Goal: Task Accomplishment & Management: Use online tool/utility

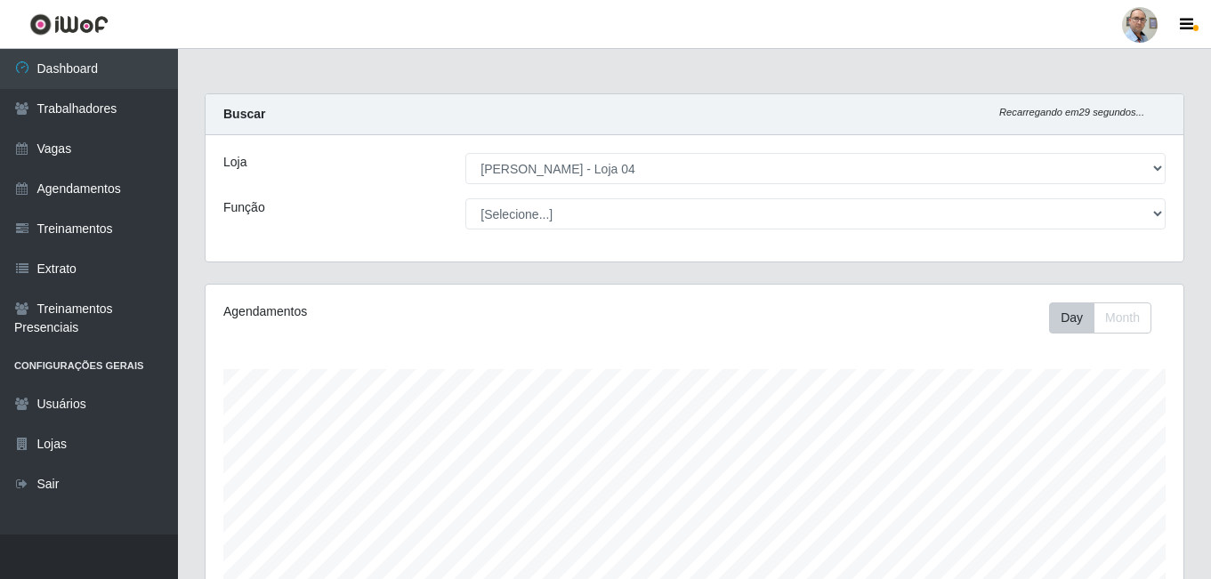
select select "251"
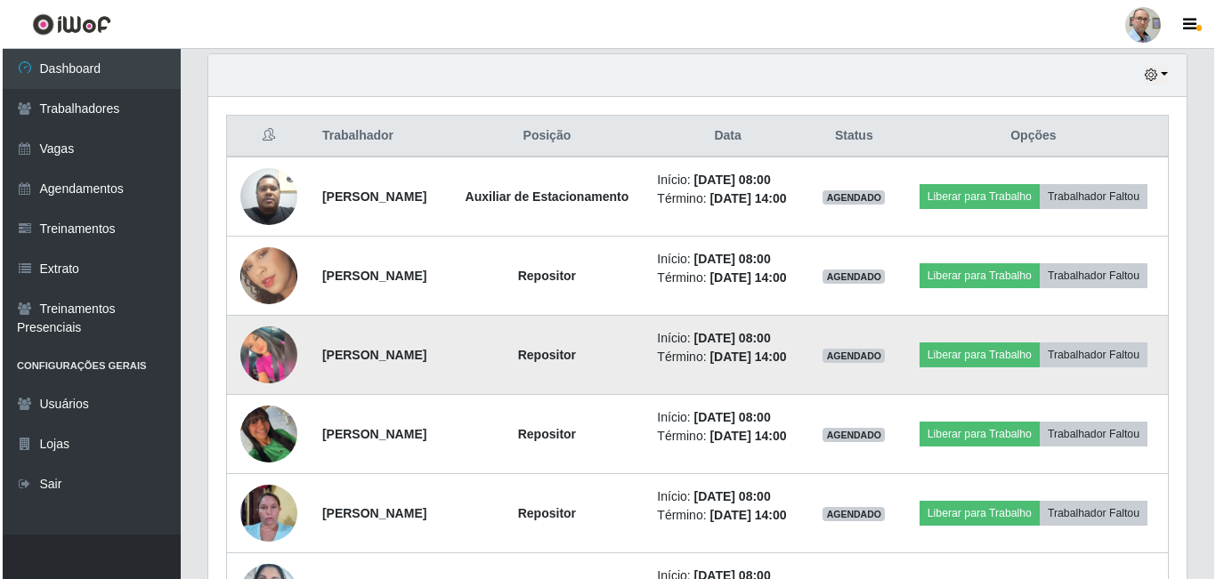
scroll to position [712, 0]
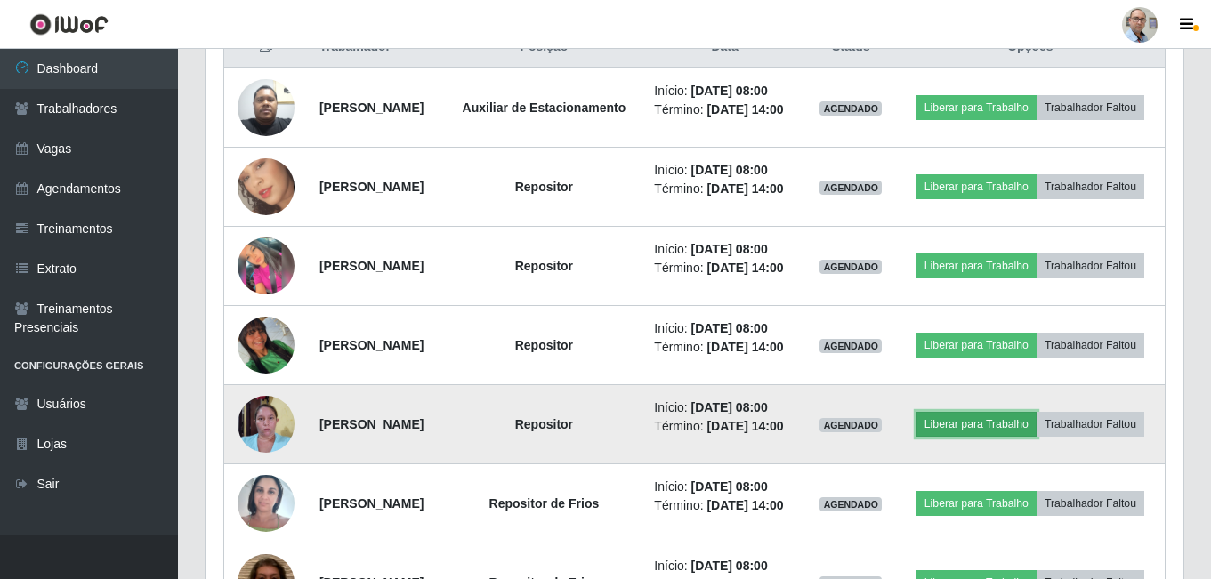
click at [1017, 437] on button "Liberar para Trabalho" at bounding box center [977, 424] width 120 height 25
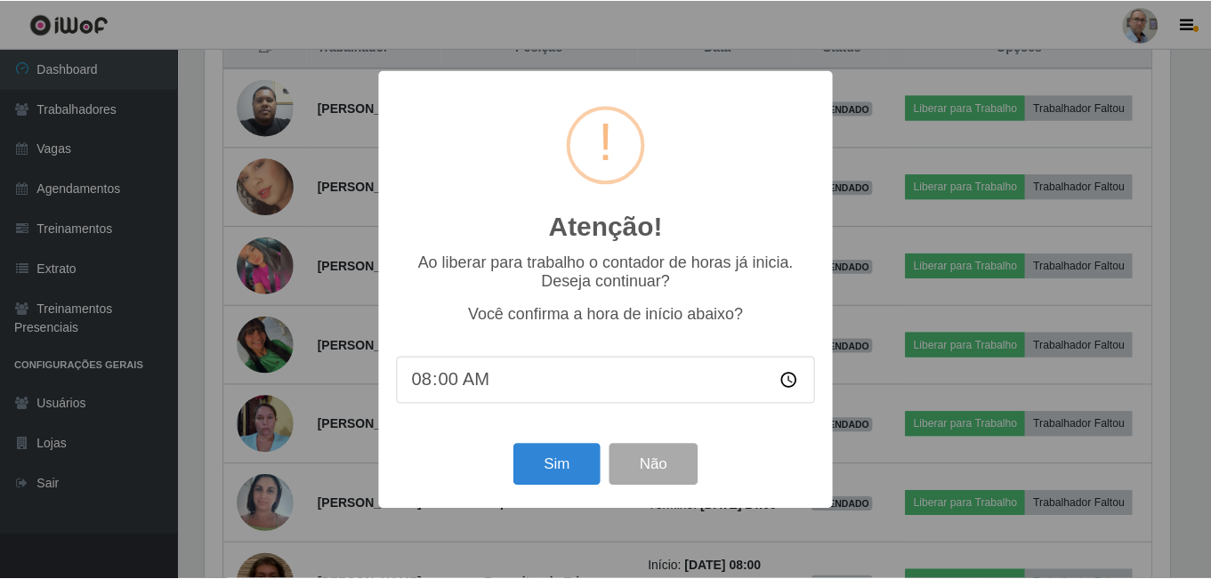
scroll to position [369, 969]
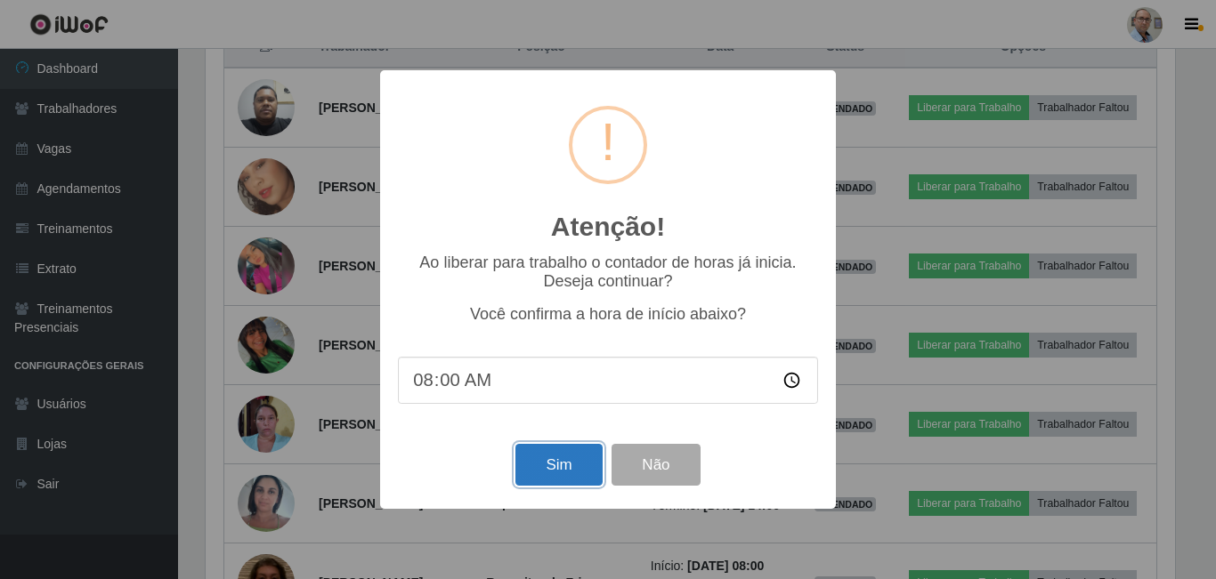
click at [572, 482] on button "Sim" at bounding box center [558, 465] width 86 height 42
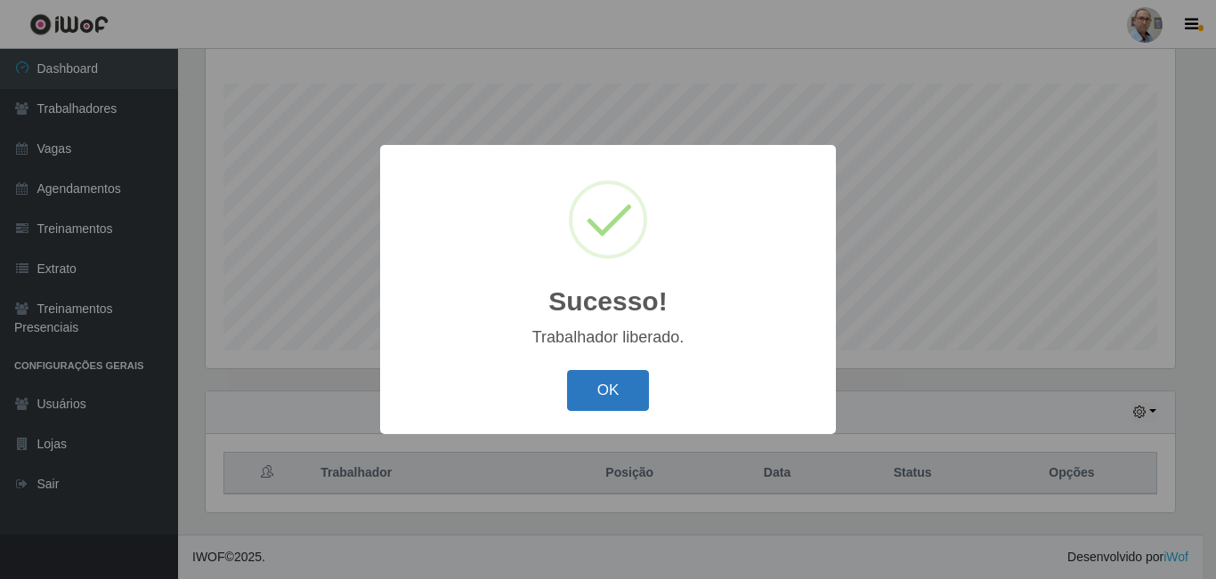
click at [601, 391] on button "OK" at bounding box center [608, 391] width 83 height 42
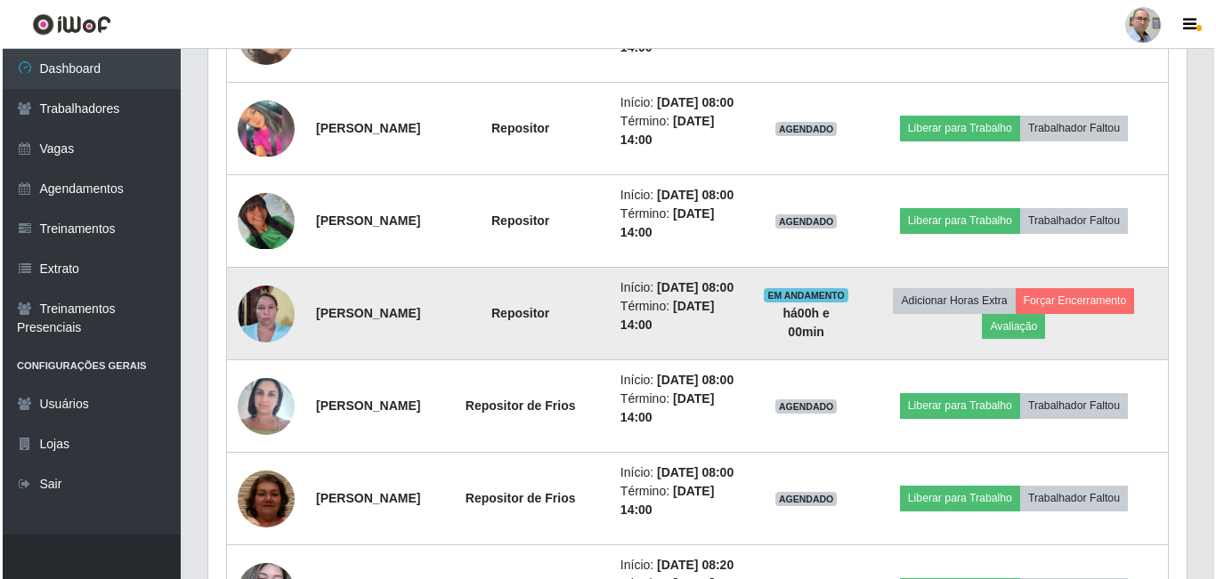
scroll to position [998, 0]
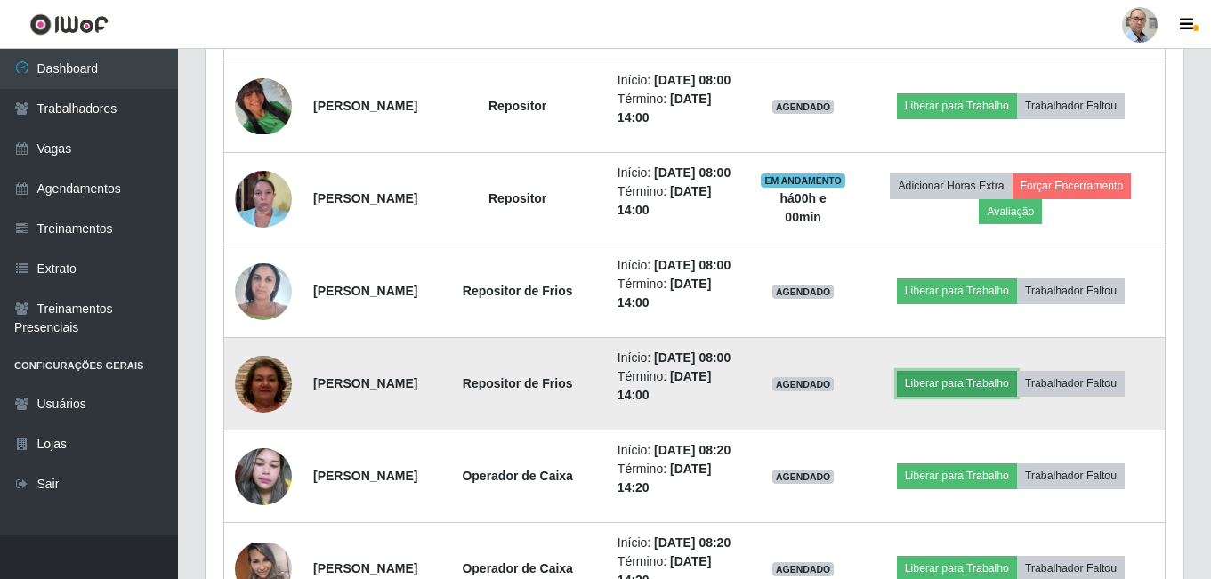
click at [948, 396] on button "Liberar para Trabalho" at bounding box center [957, 383] width 120 height 25
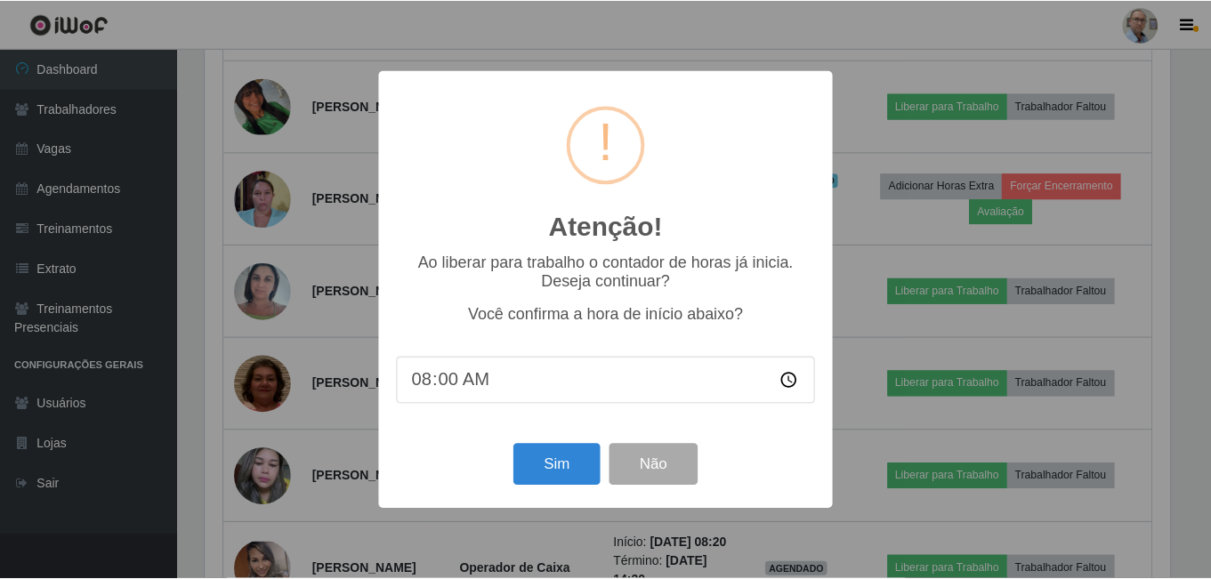
scroll to position [369, 969]
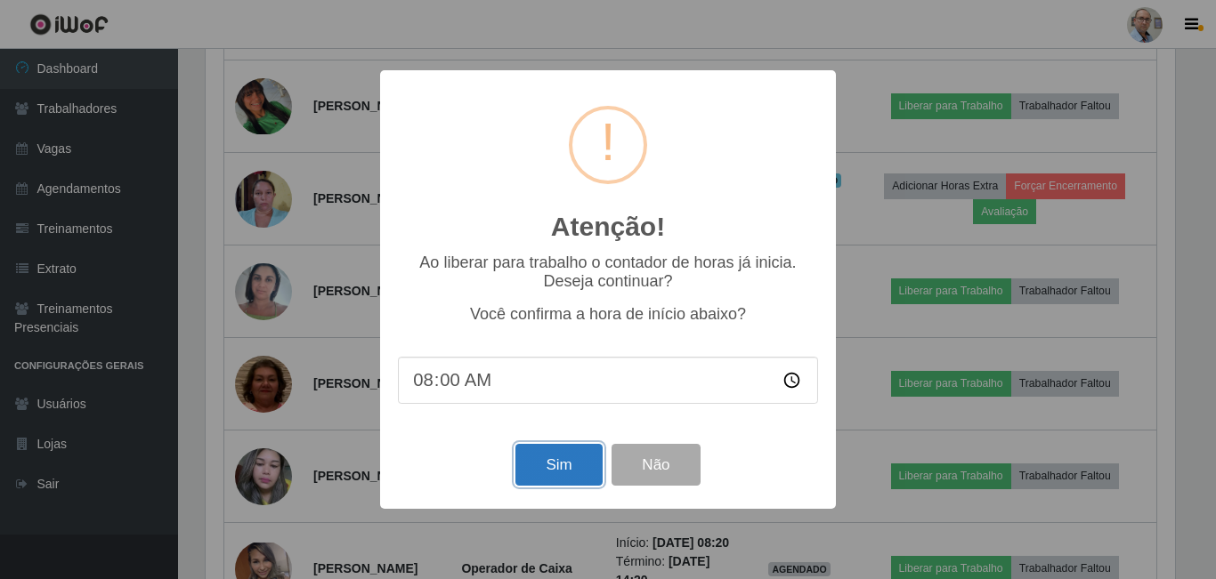
click at [573, 465] on button "Sim" at bounding box center [558, 465] width 86 height 42
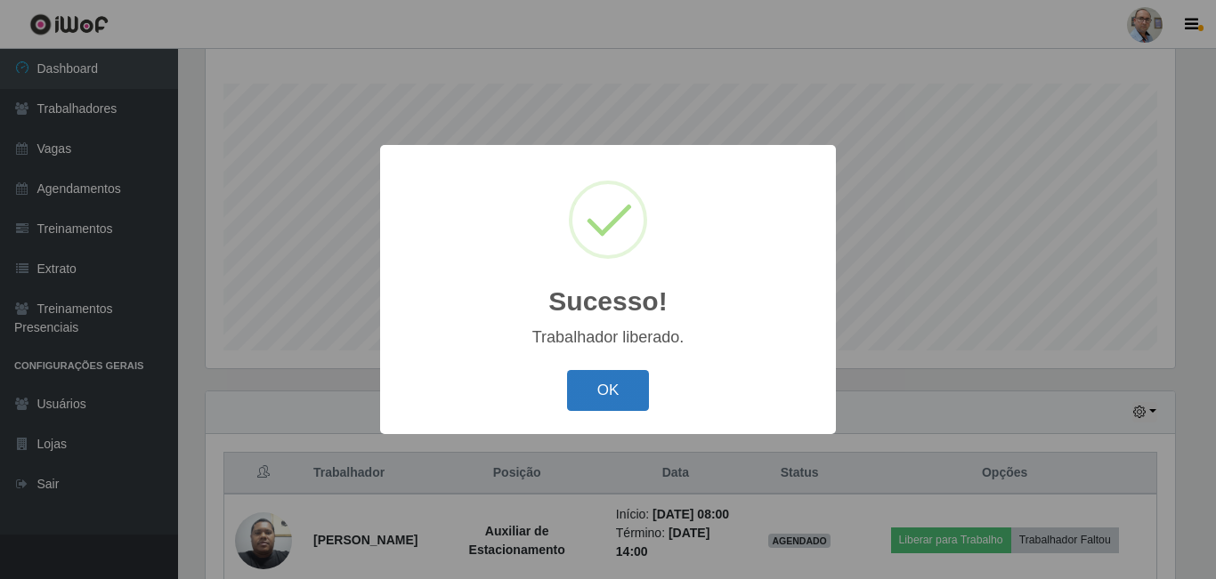
click at [591, 392] on button "OK" at bounding box center [608, 391] width 83 height 42
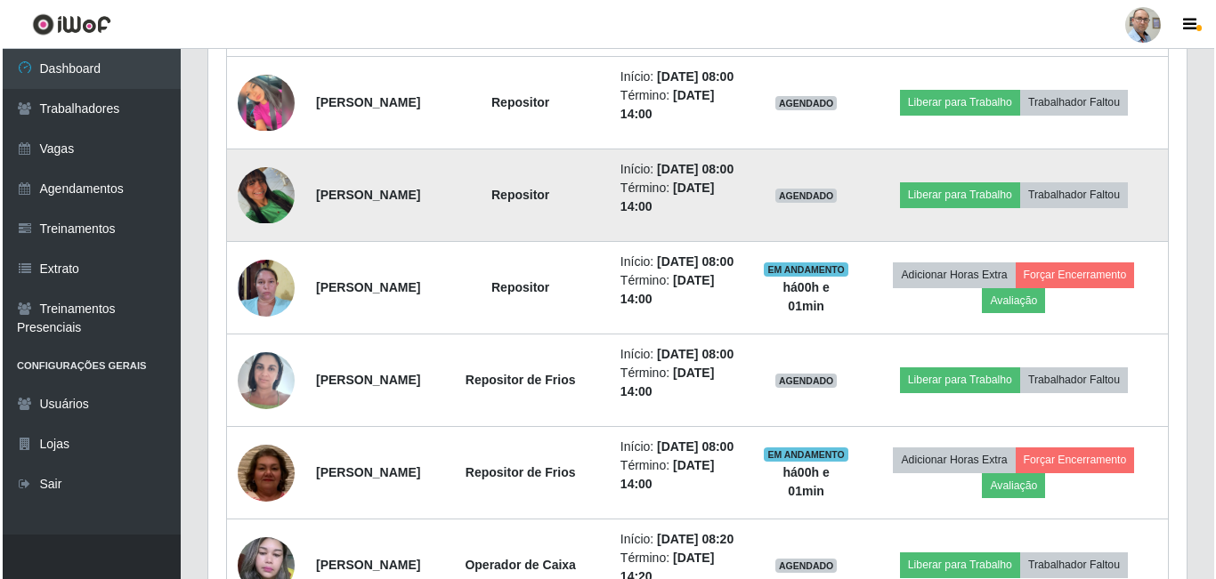
scroll to position [820, 0]
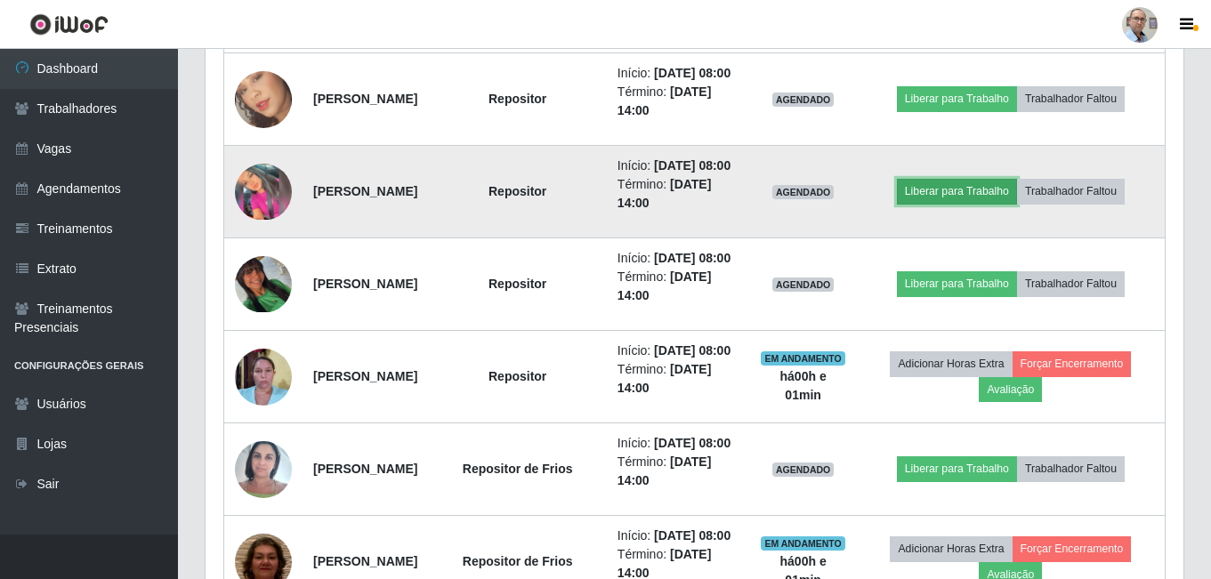
click at [949, 204] on button "Liberar para Trabalho" at bounding box center [957, 191] width 120 height 25
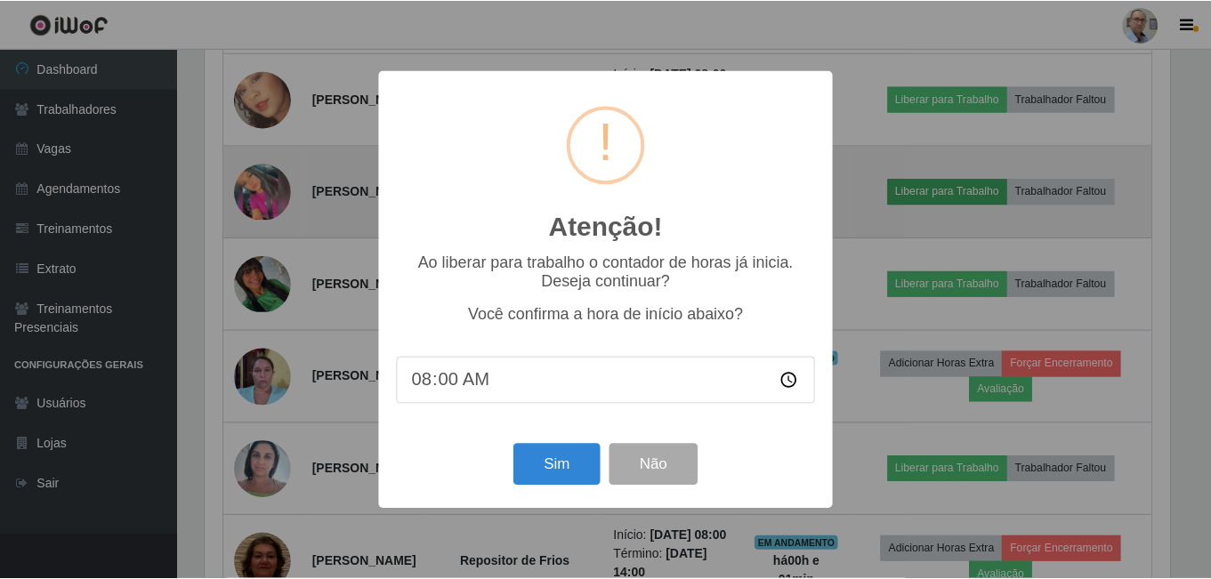
scroll to position [369, 969]
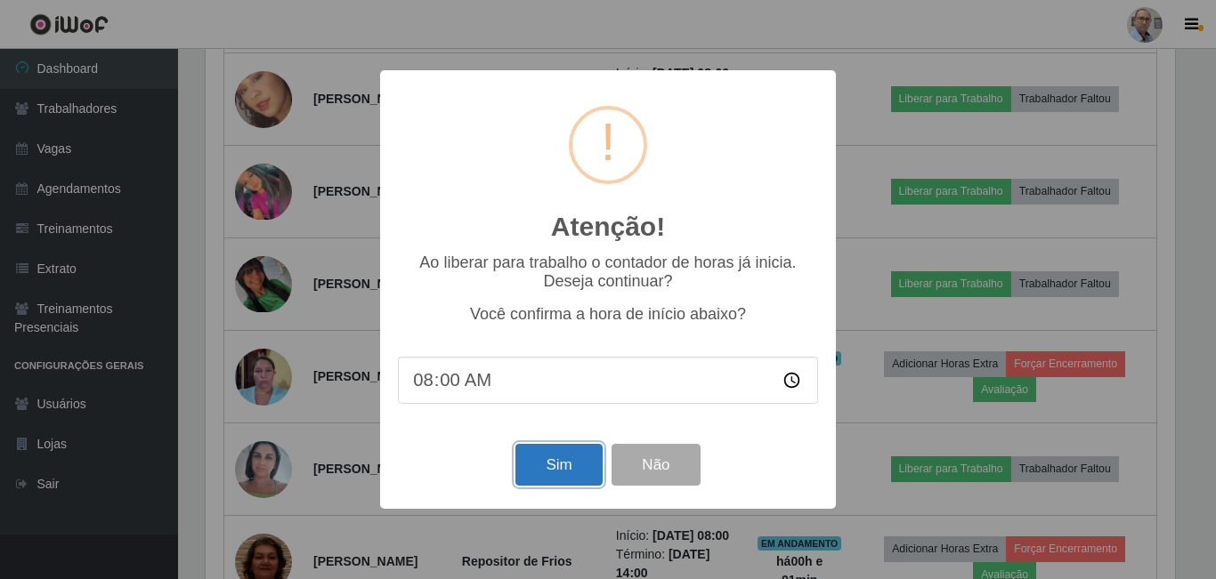
click at [550, 463] on button "Sim" at bounding box center [558, 465] width 86 height 42
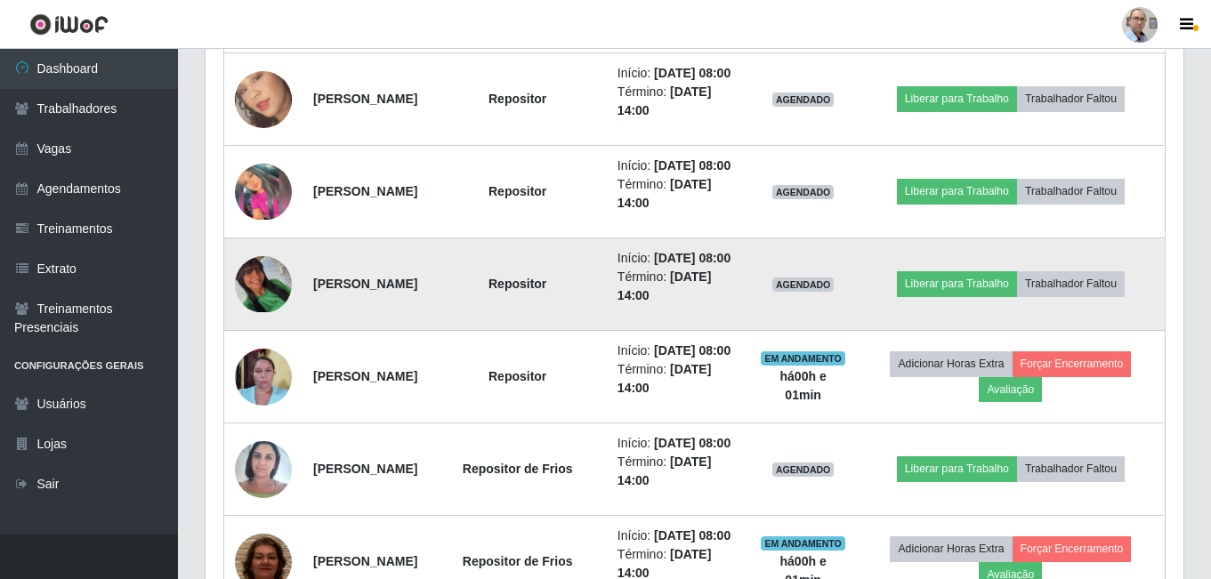
scroll to position [0, 0]
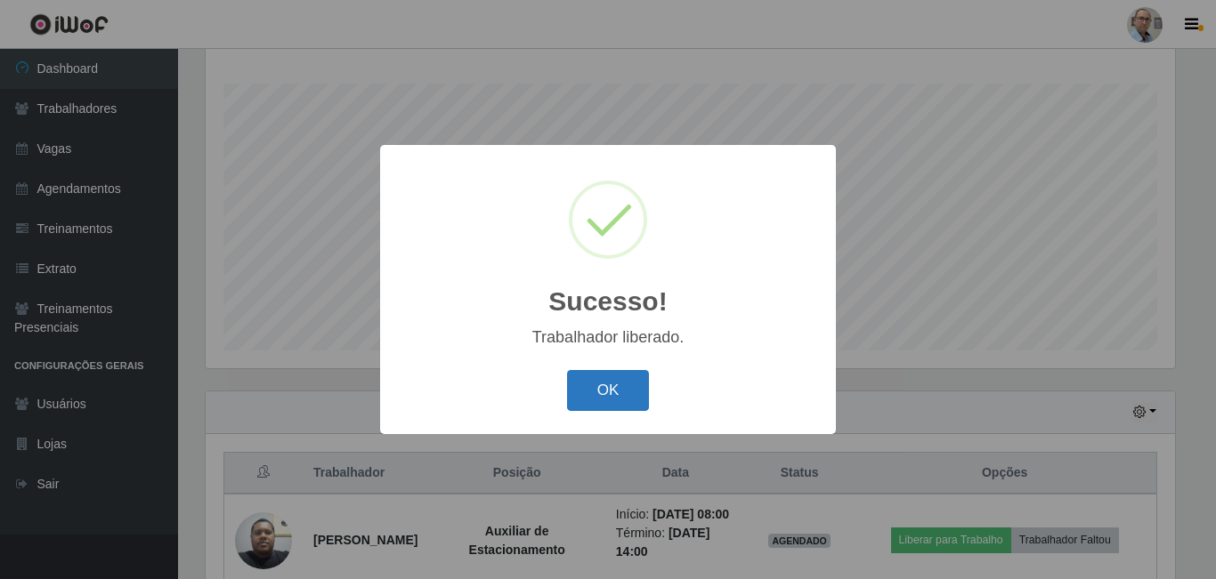
click at [622, 394] on button "OK" at bounding box center [608, 391] width 83 height 42
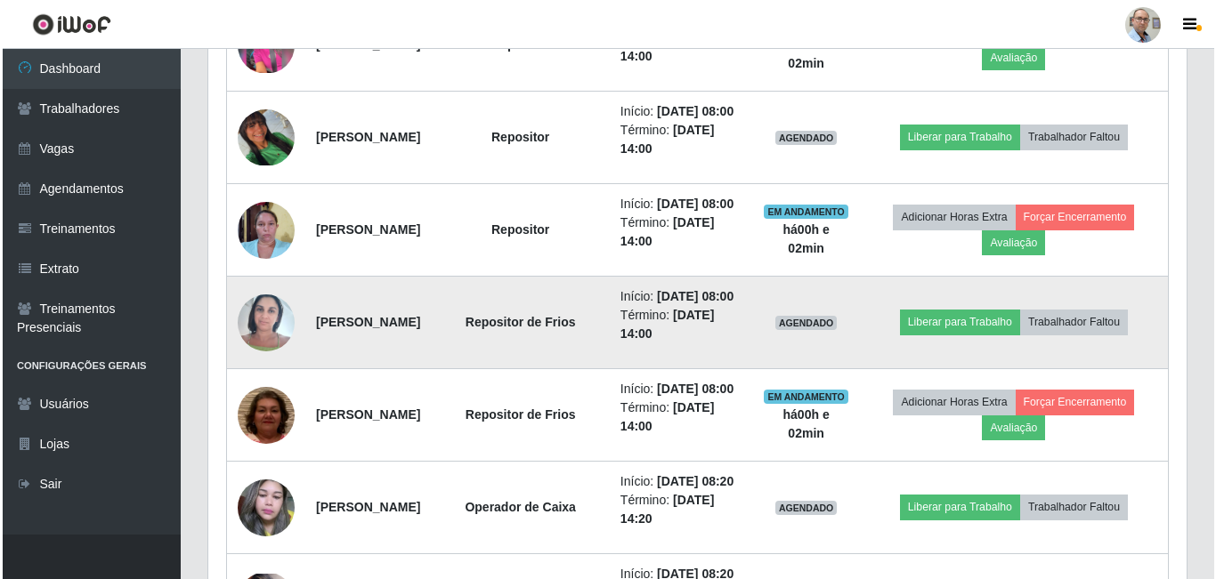
scroll to position [998, 0]
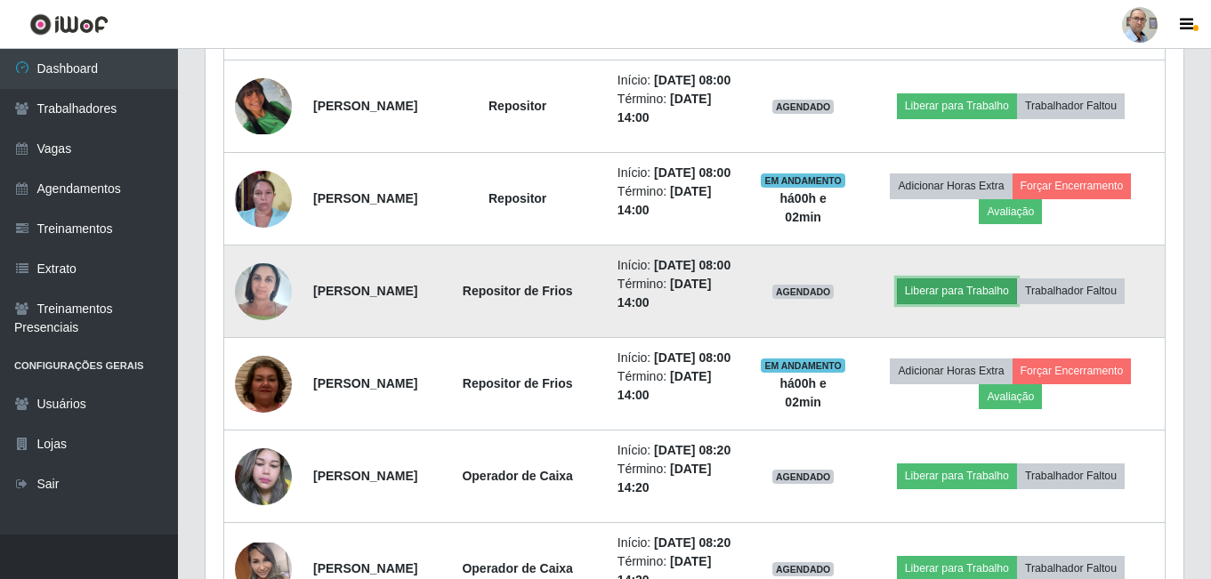
click at [961, 304] on button "Liberar para Trabalho" at bounding box center [957, 291] width 120 height 25
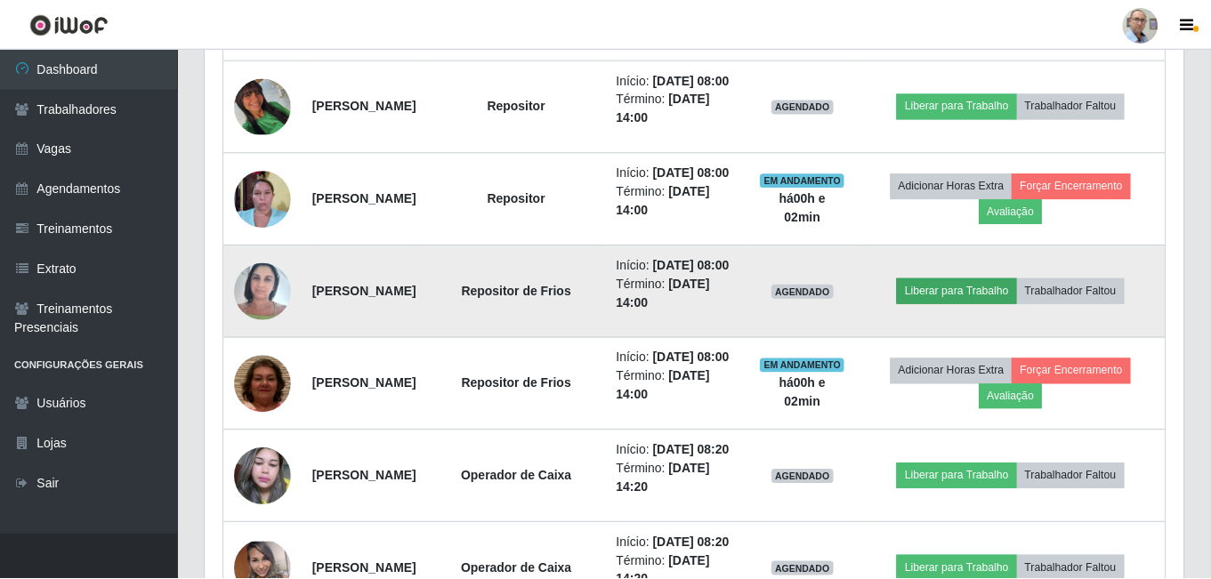
scroll to position [369, 969]
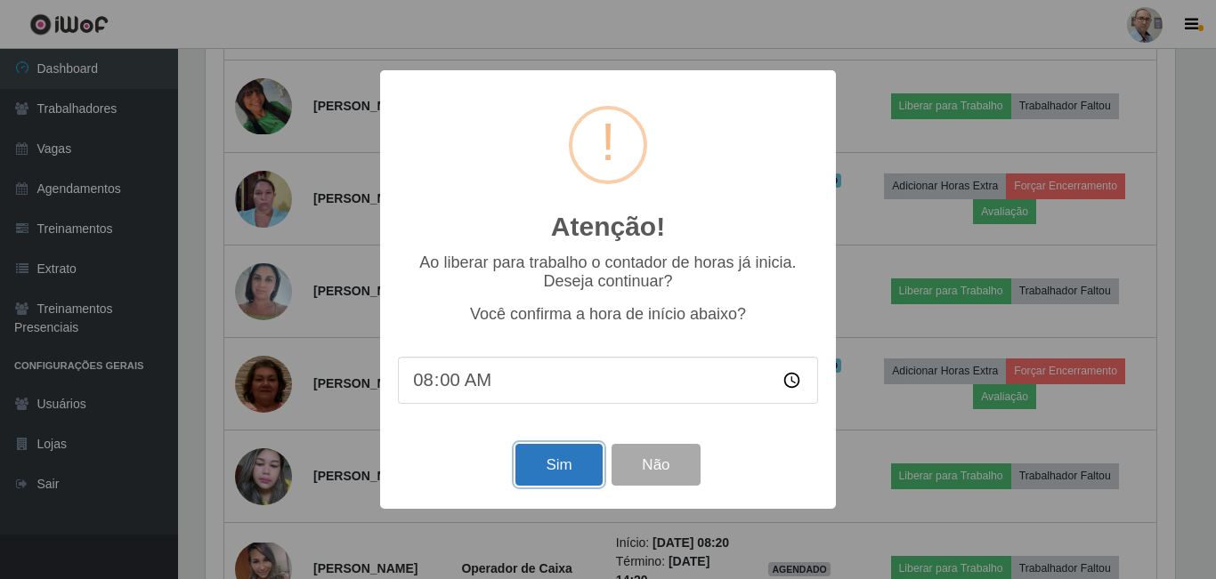
click at [553, 472] on button "Sim" at bounding box center [558, 465] width 86 height 42
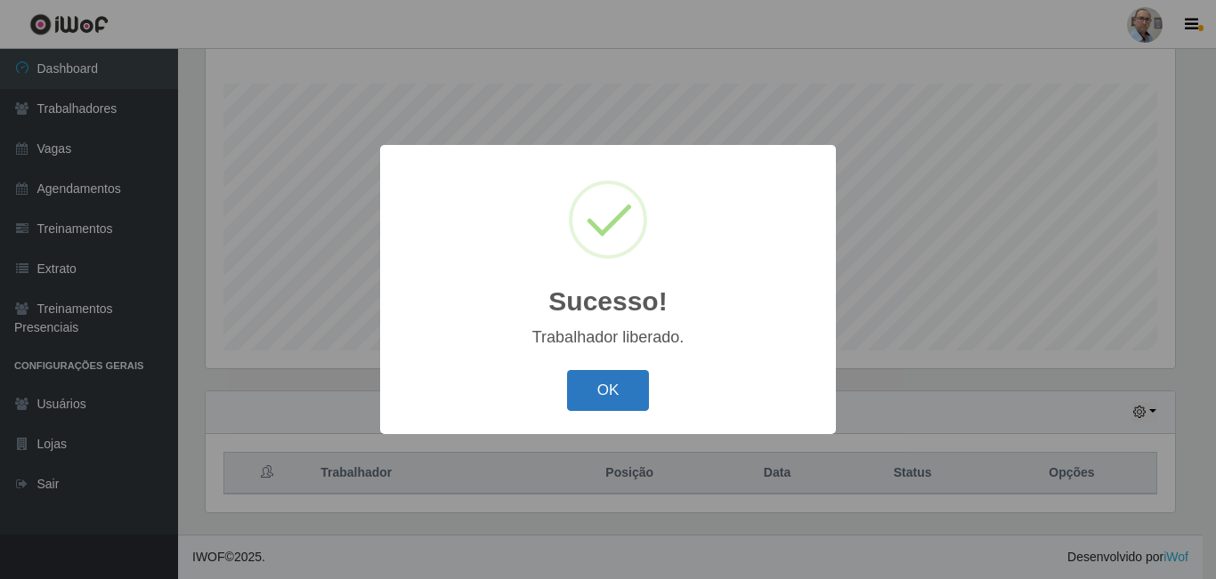
click at [609, 402] on button "OK" at bounding box center [608, 391] width 83 height 42
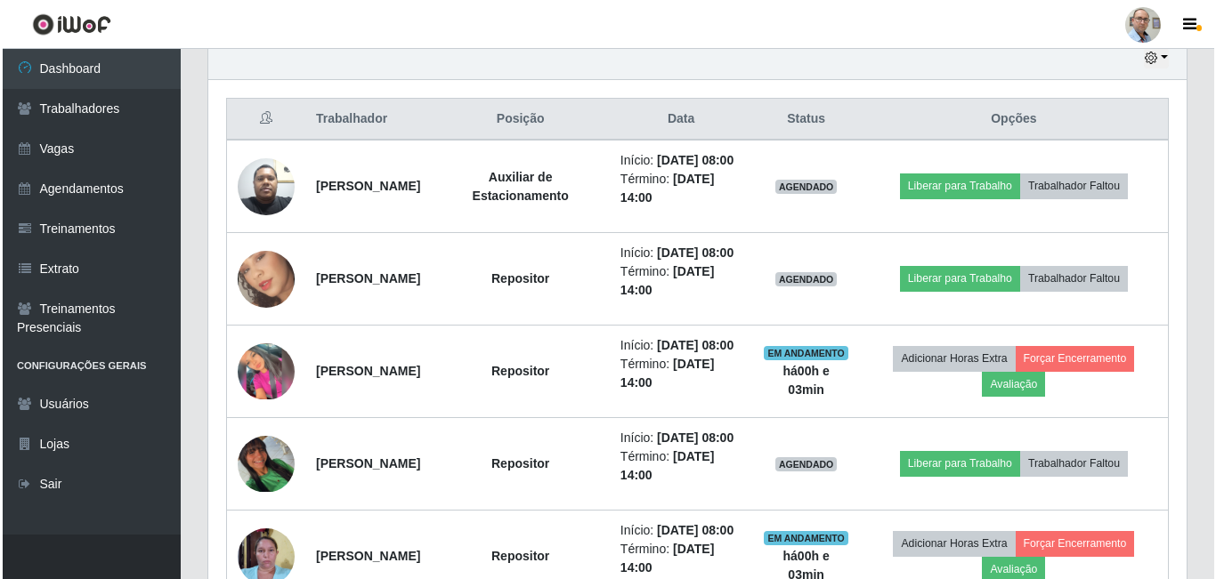
scroll to position [642, 0]
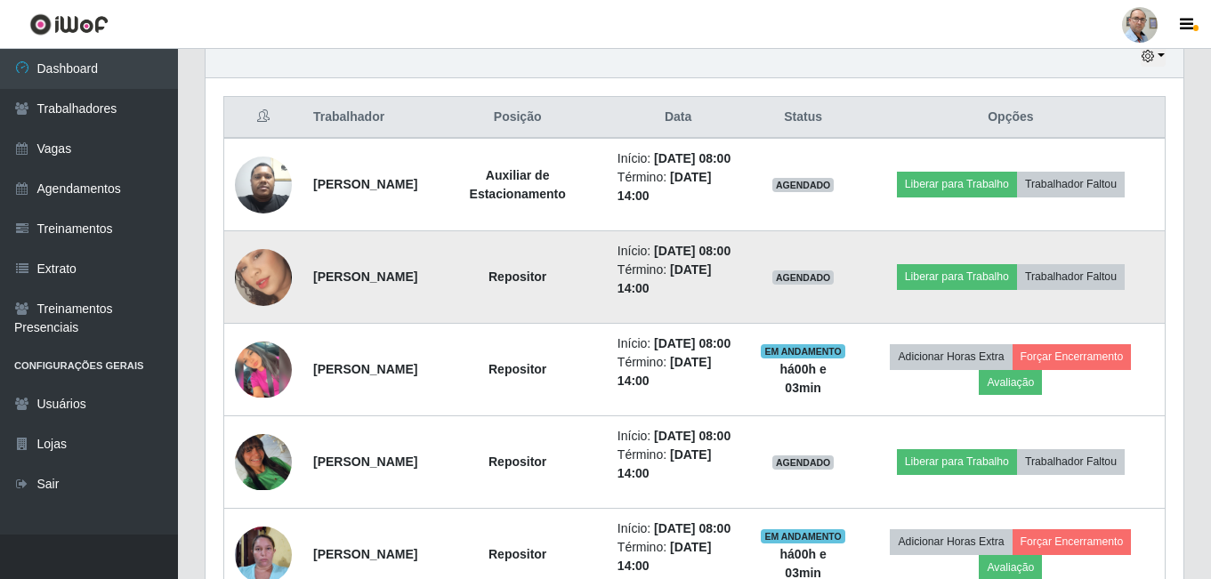
click at [270, 314] on img at bounding box center [263, 277] width 57 height 101
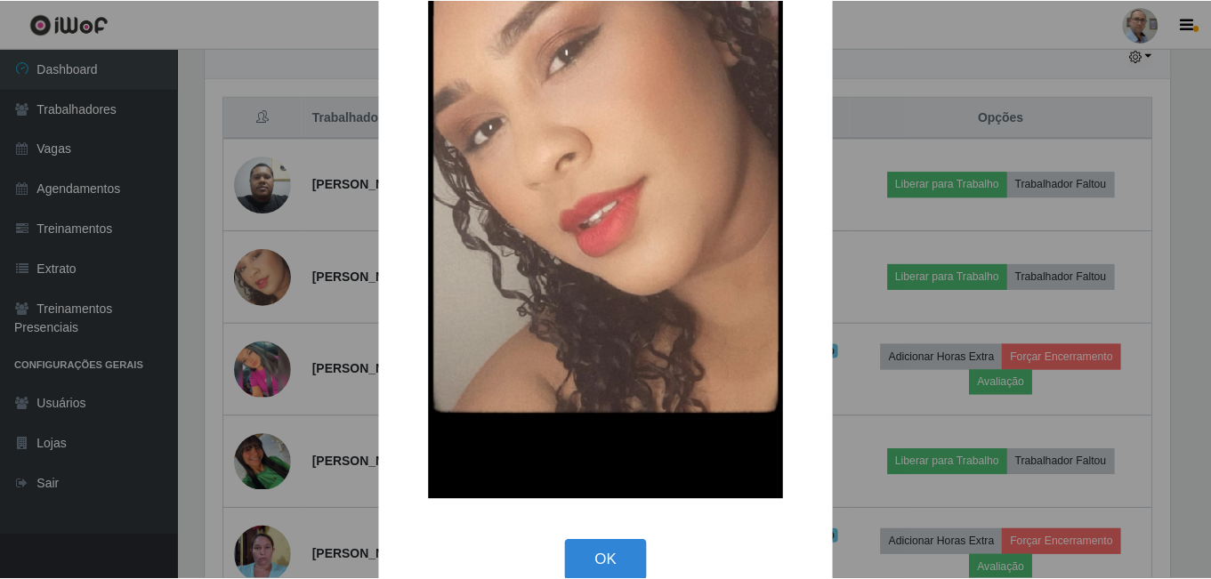
scroll to position [209, 0]
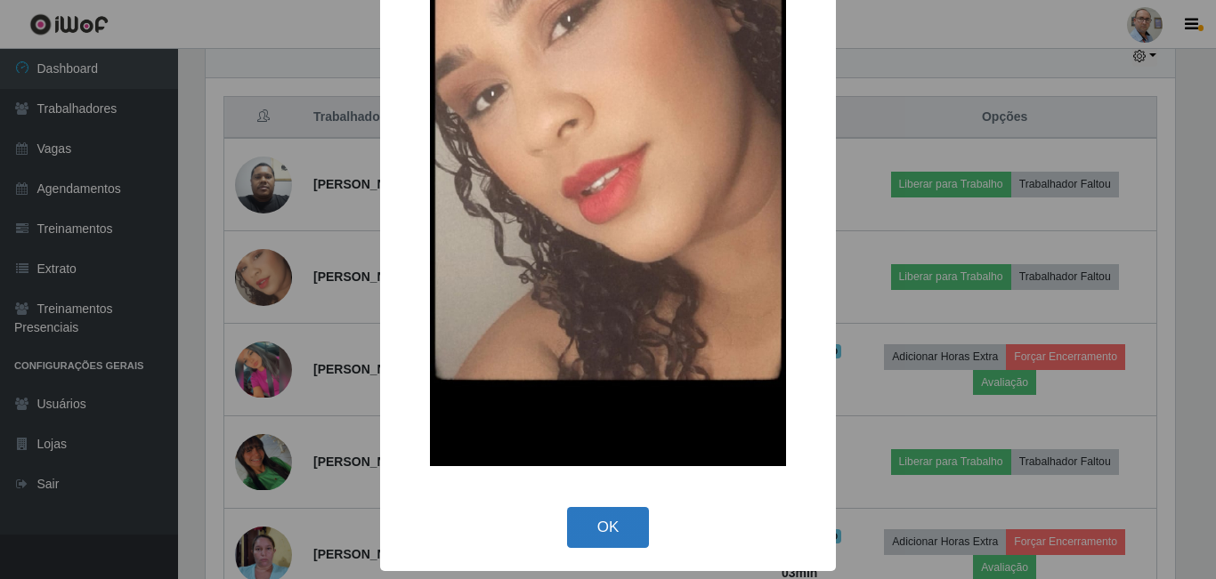
click at [590, 532] on button "OK" at bounding box center [608, 528] width 83 height 42
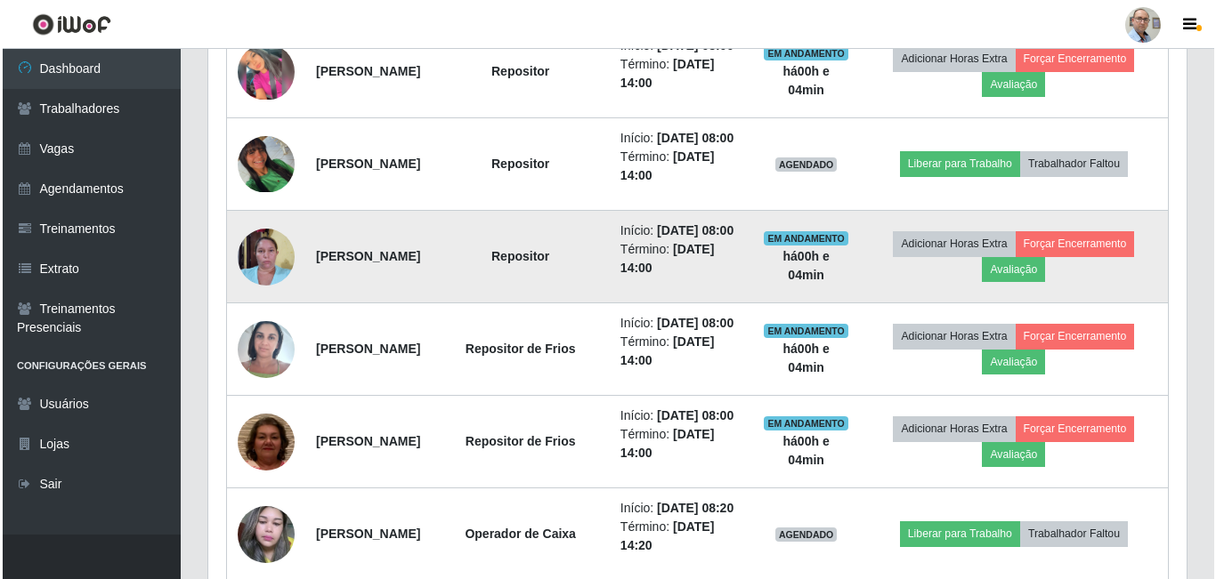
scroll to position [909, 0]
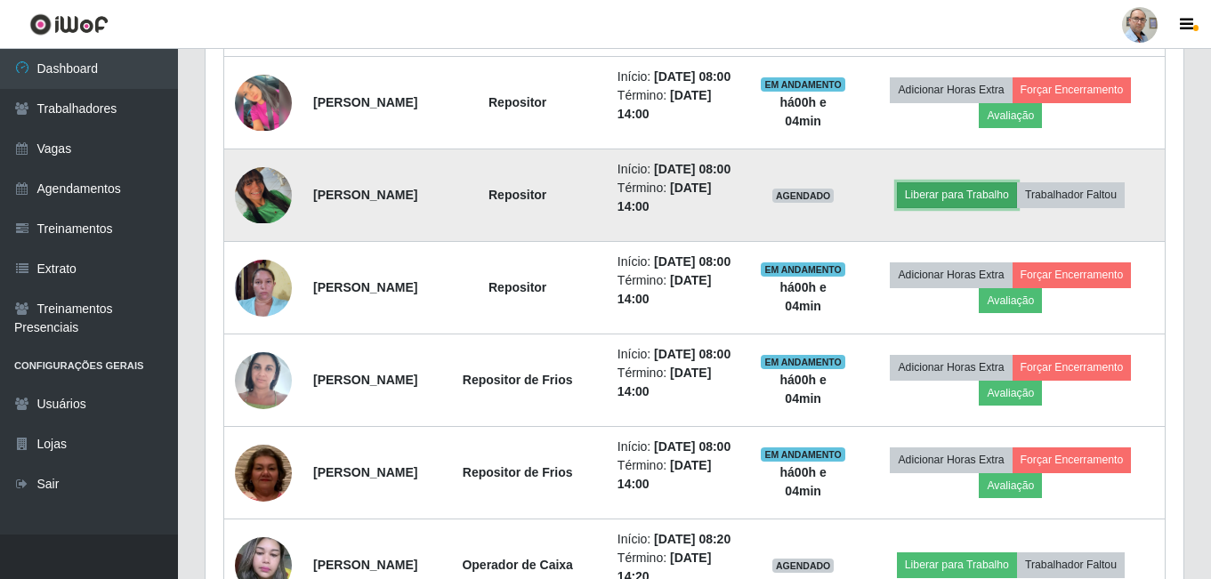
click at [988, 207] on button "Liberar para Trabalho" at bounding box center [957, 194] width 120 height 25
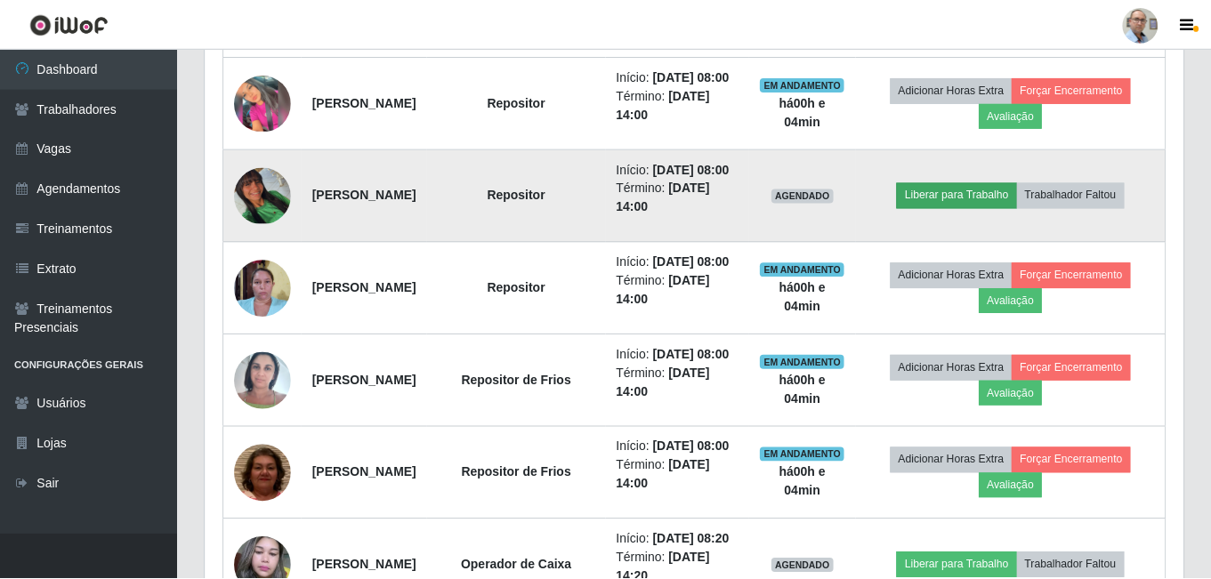
scroll to position [369, 969]
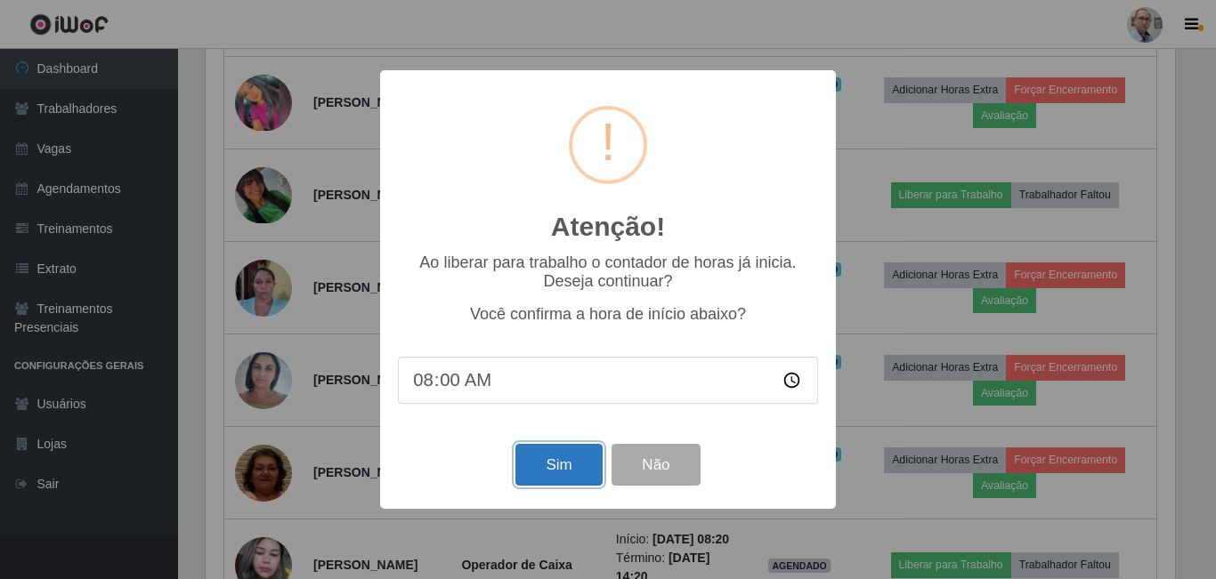
click at [557, 472] on button "Sim" at bounding box center [558, 465] width 86 height 42
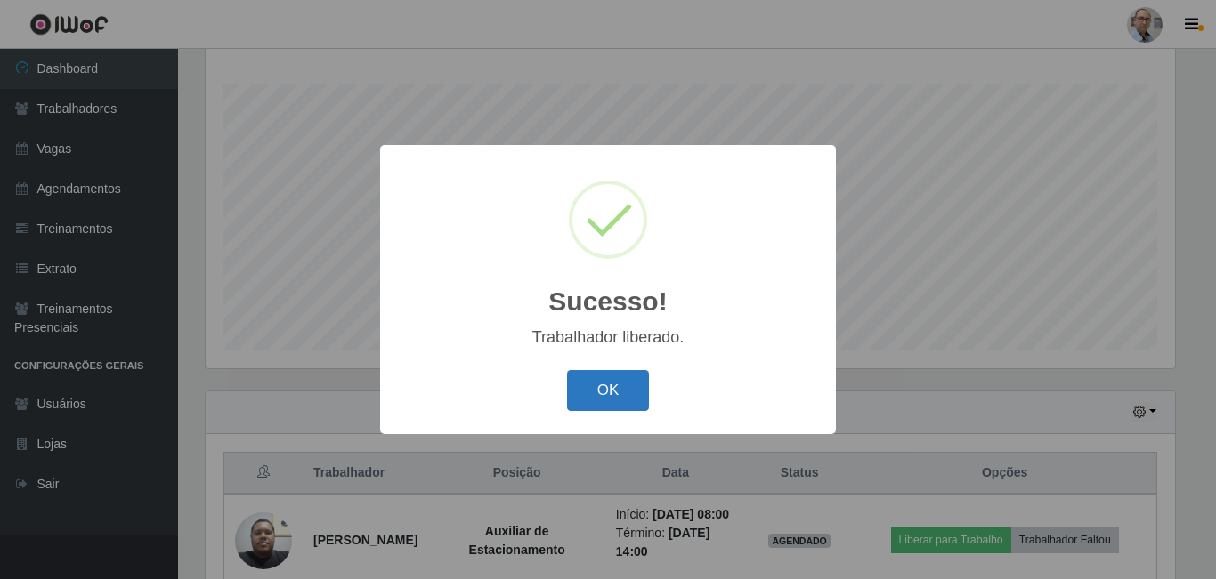
click at [597, 396] on button "OK" at bounding box center [608, 391] width 83 height 42
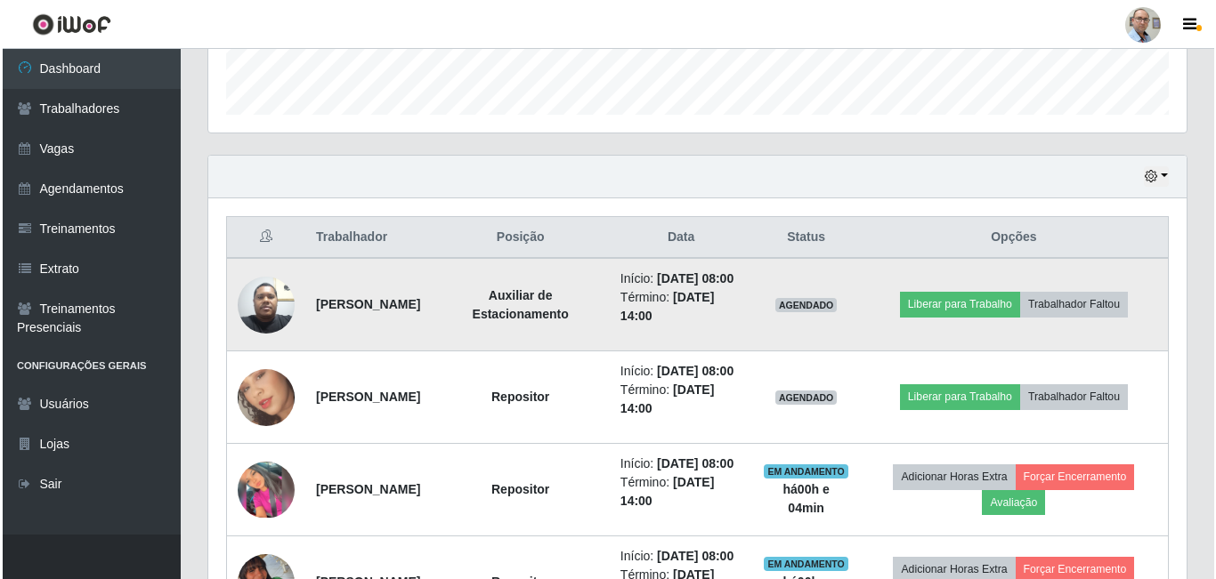
scroll to position [553, 0]
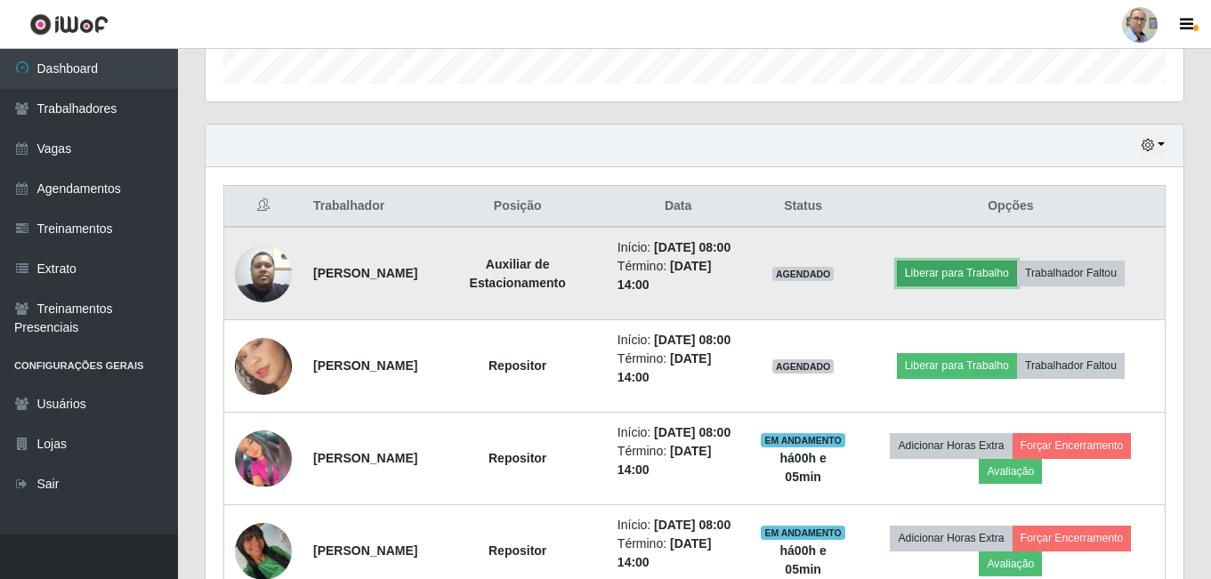
click at [960, 281] on button "Liberar para Trabalho" at bounding box center [957, 273] width 120 height 25
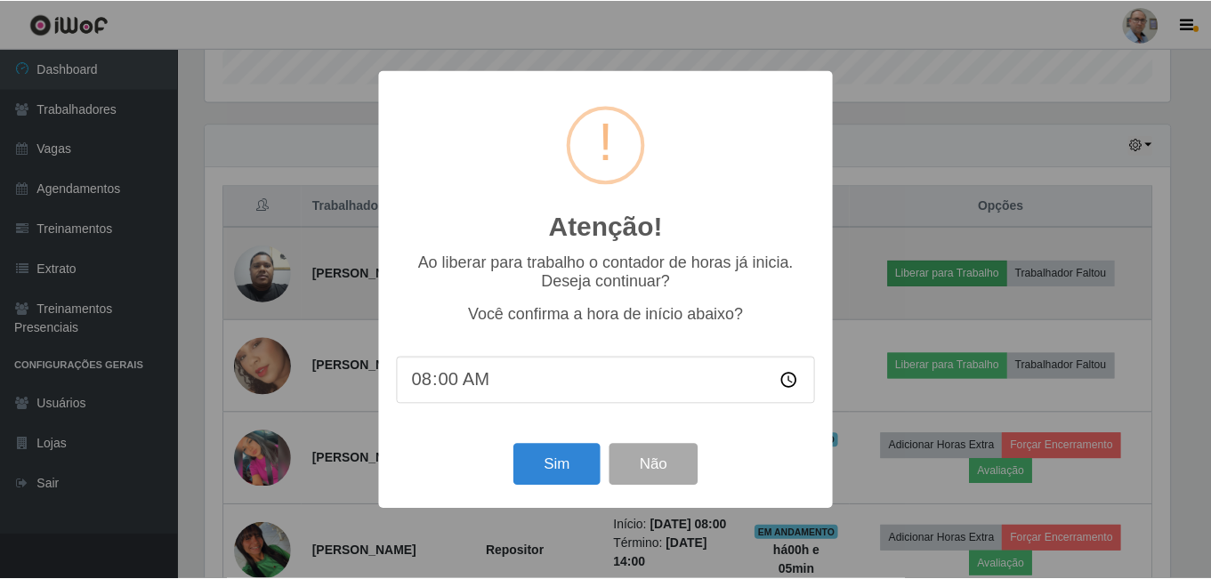
scroll to position [369, 969]
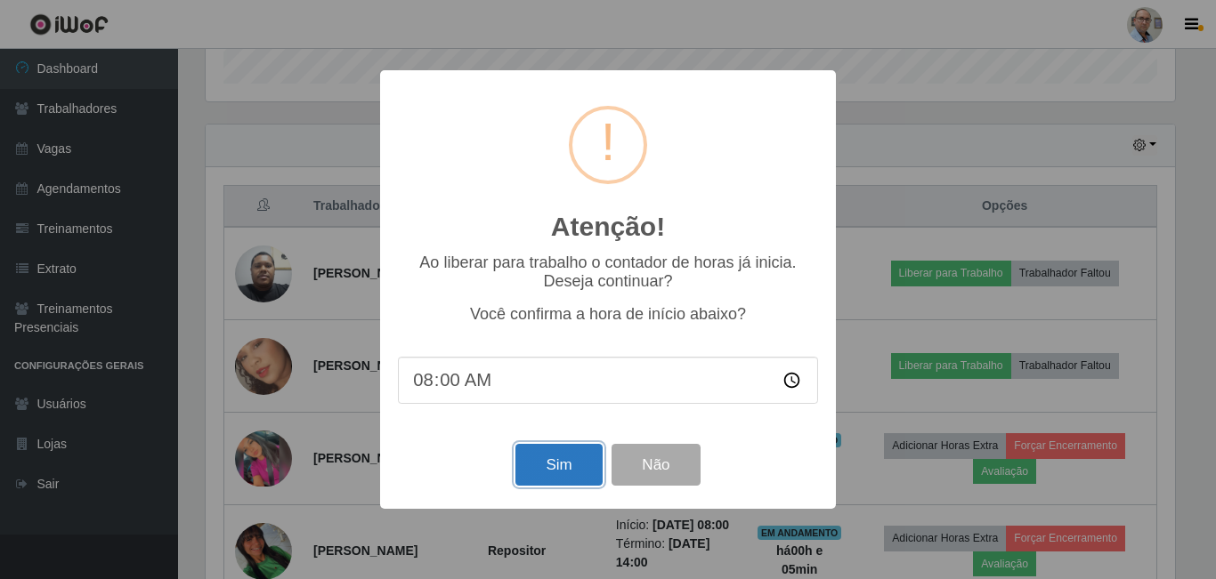
click at [573, 454] on button "Sim" at bounding box center [558, 465] width 86 height 42
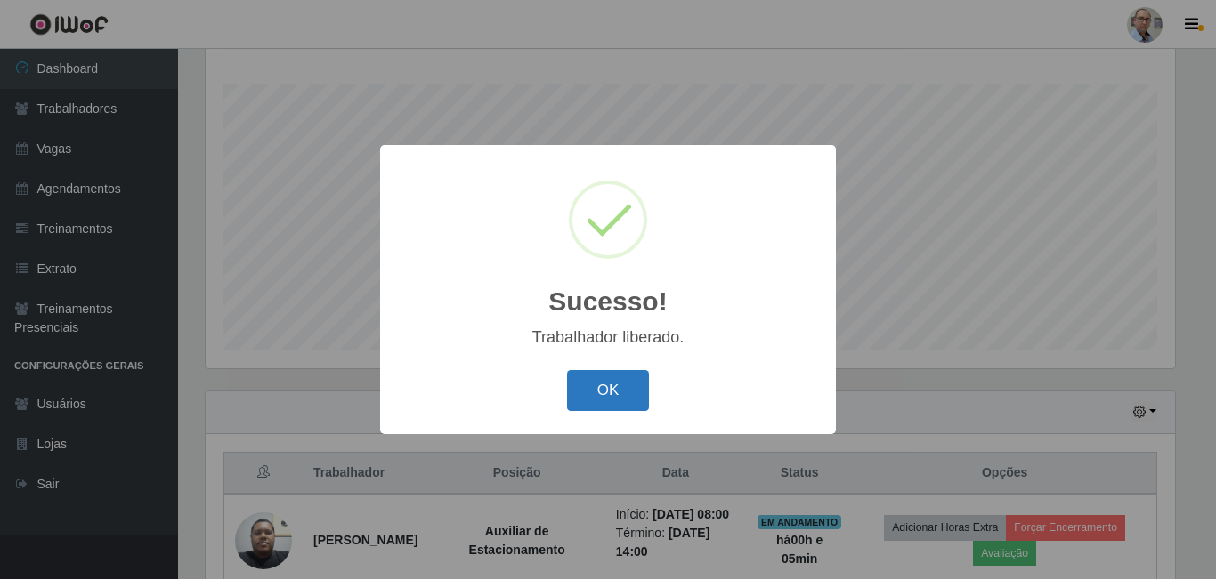
click at [621, 394] on button "OK" at bounding box center [608, 391] width 83 height 42
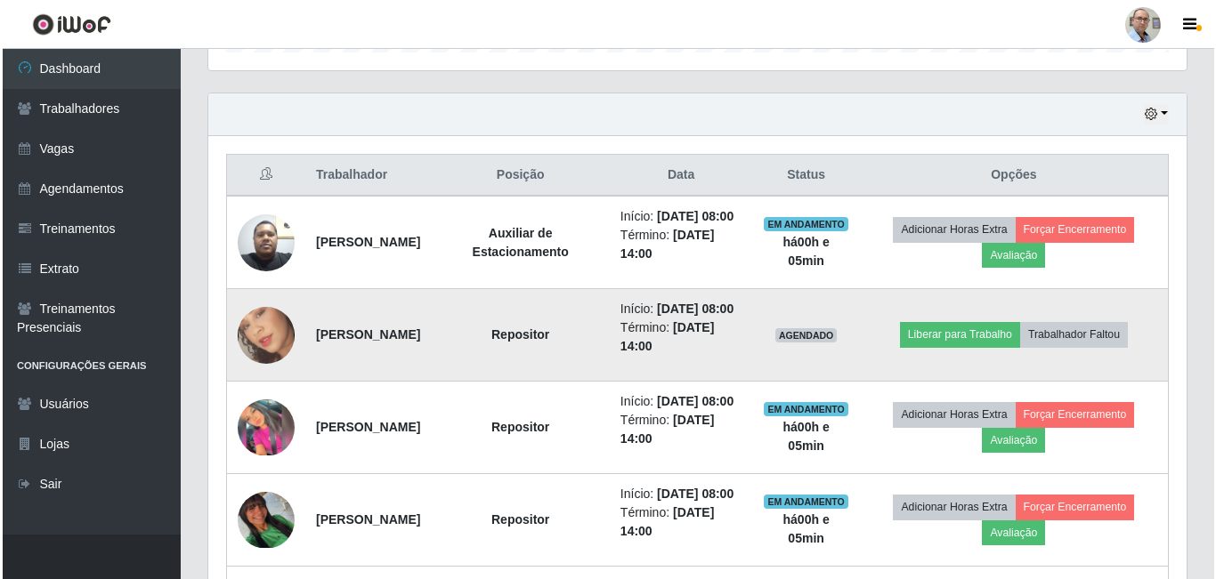
scroll to position [553, 0]
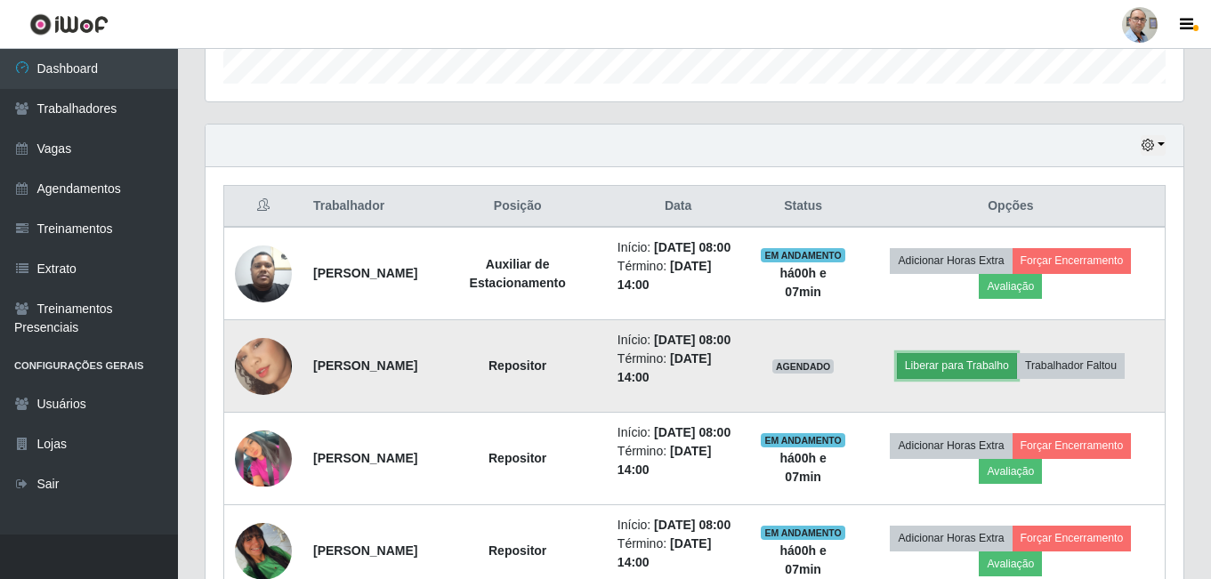
click at [937, 378] on button "Liberar para Trabalho" at bounding box center [957, 365] width 120 height 25
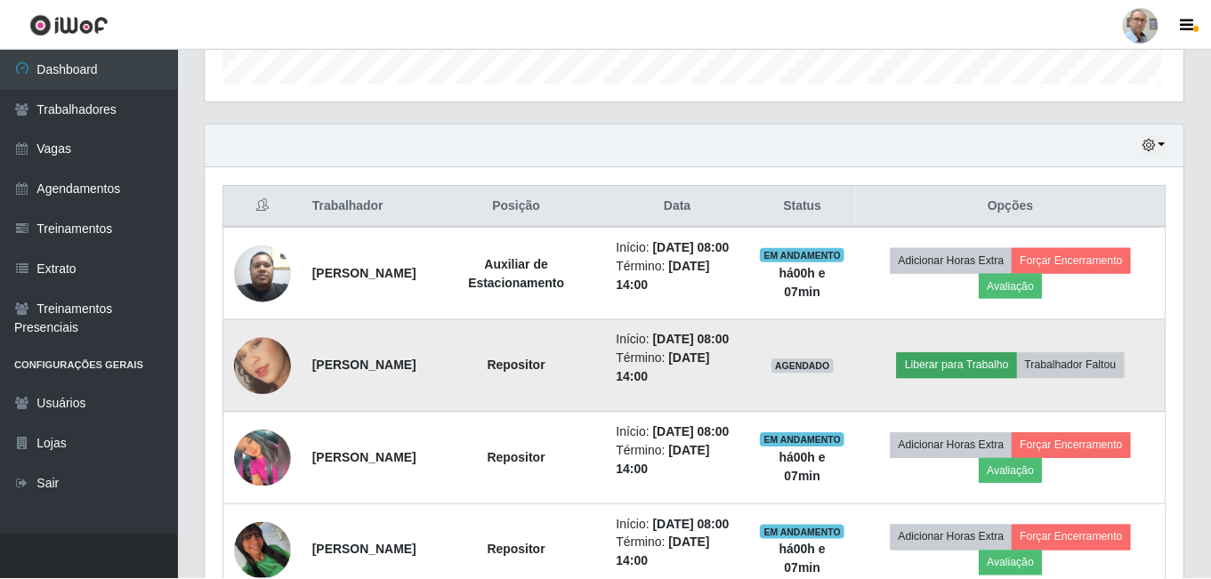
scroll to position [369, 969]
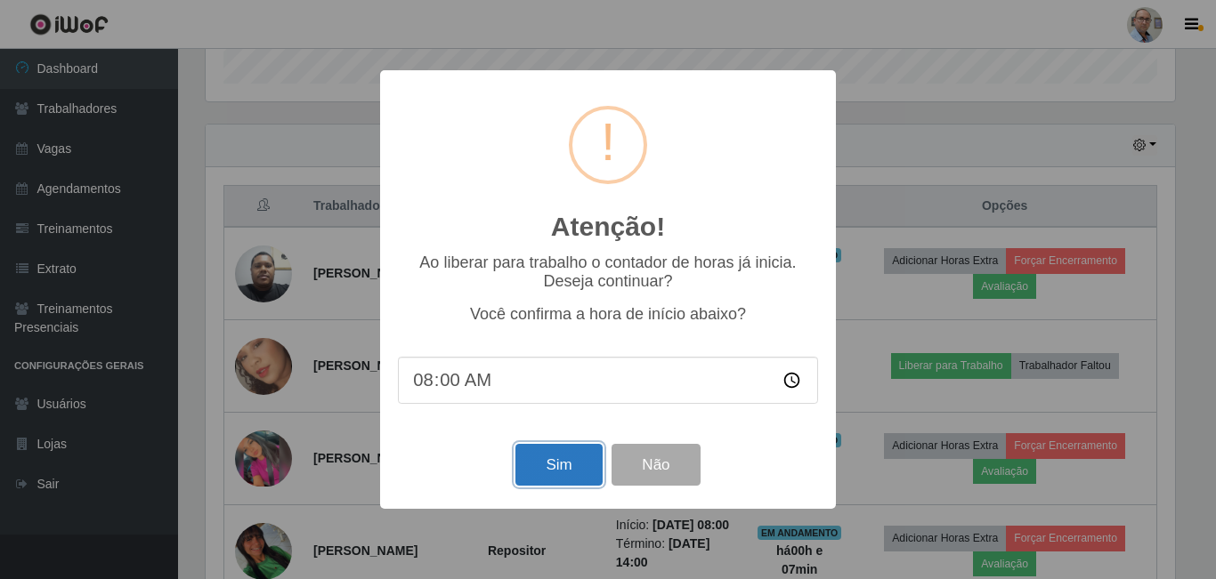
click at [552, 466] on button "Sim" at bounding box center [558, 465] width 86 height 42
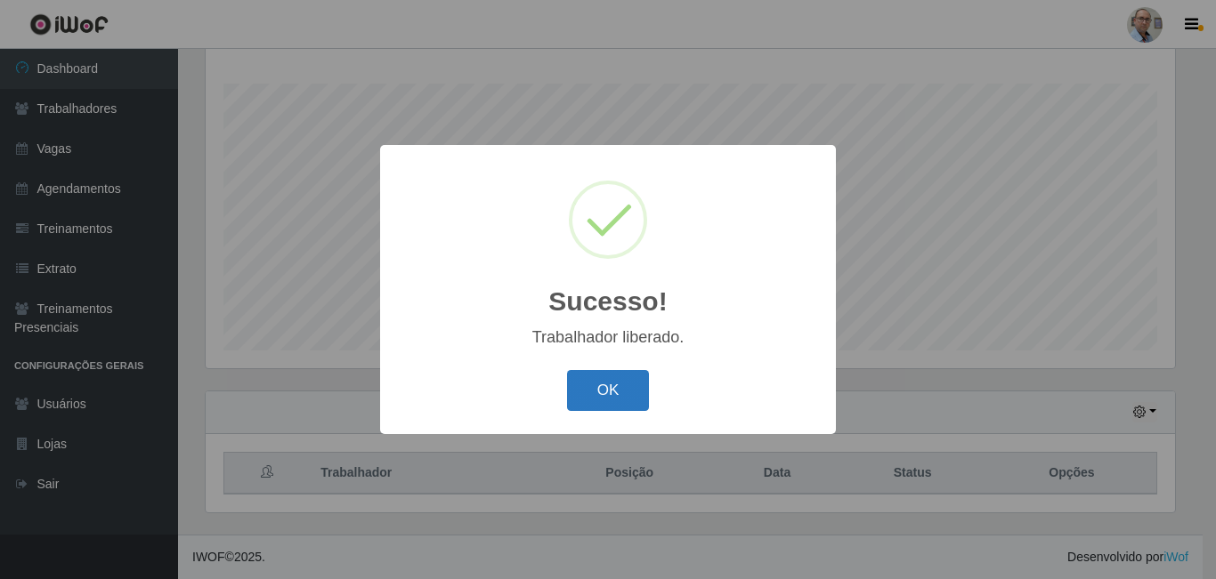
click at [605, 395] on button "OK" at bounding box center [608, 391] width 83 height 42
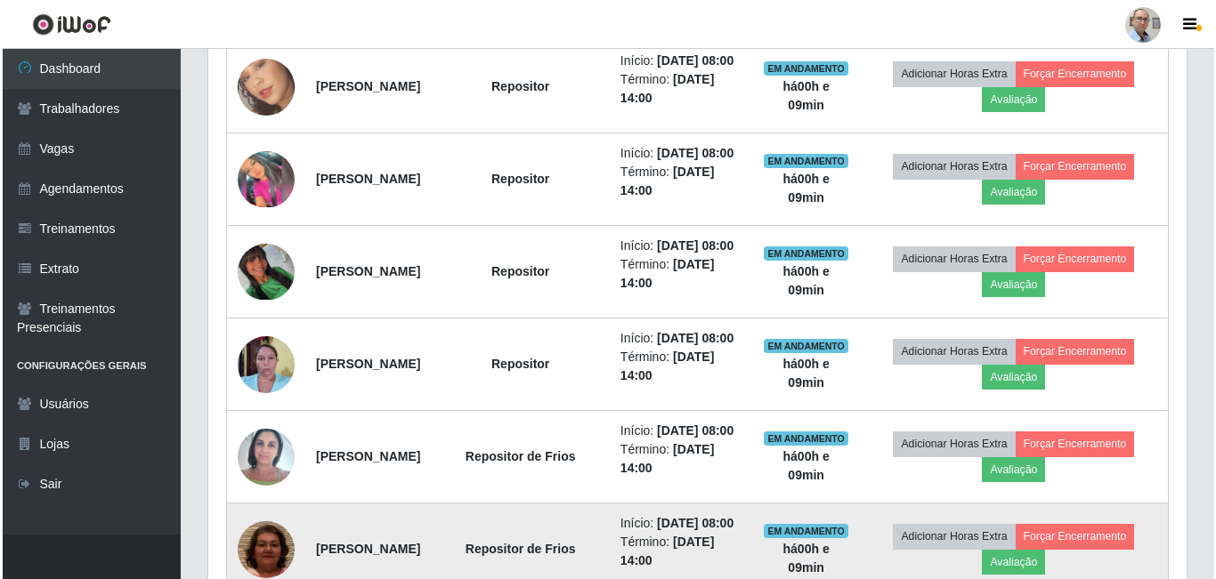
scroll to position [820, 0]
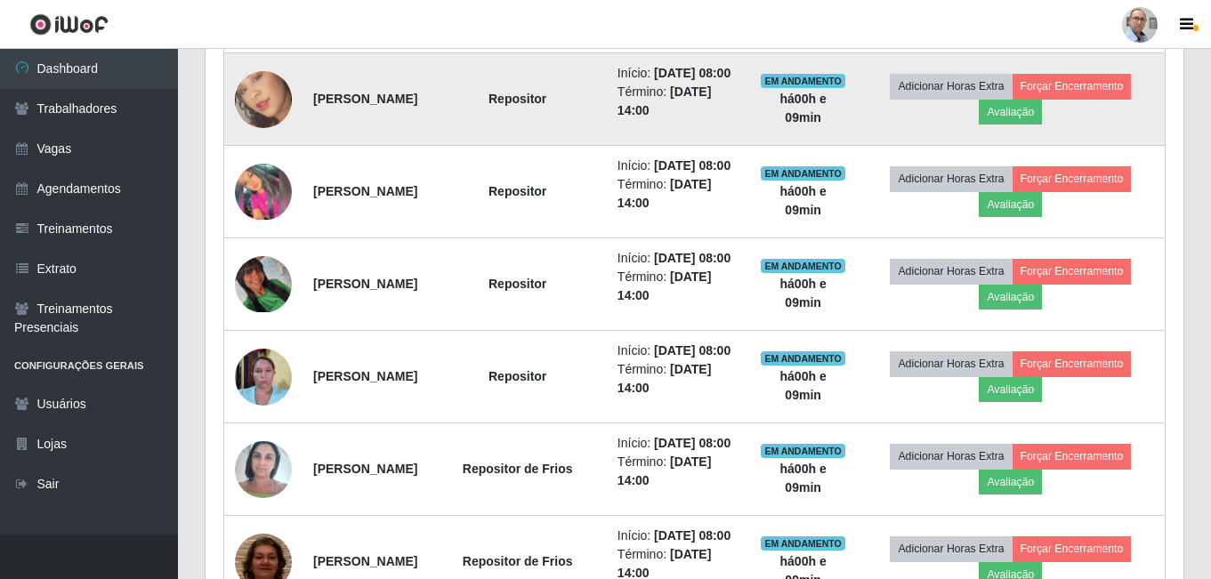
click at [261, 126] on img at bounding box center [263, 99] width 57 height 101
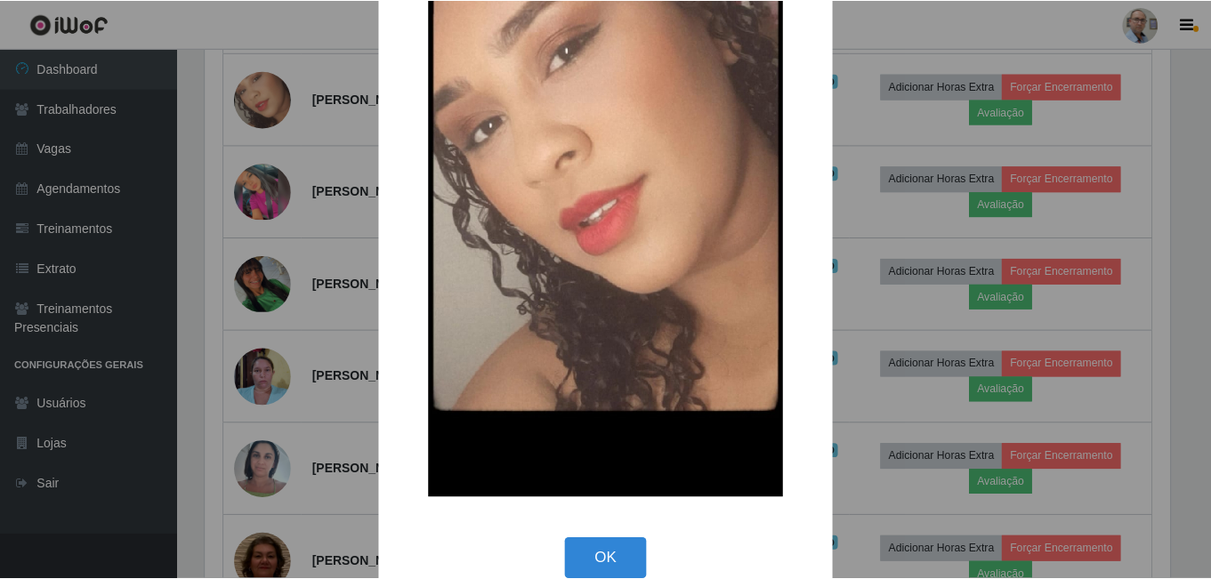
scroll to position [209, 0]
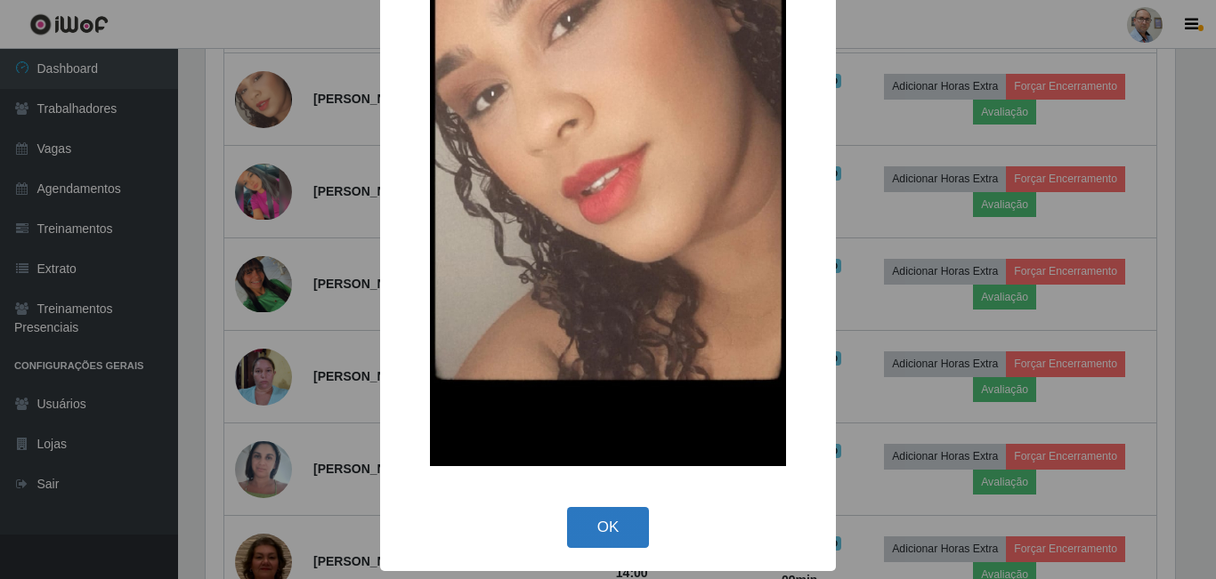
click at [613, 523] on button "OK" at bounding box center [608, 528] width 83 height 42
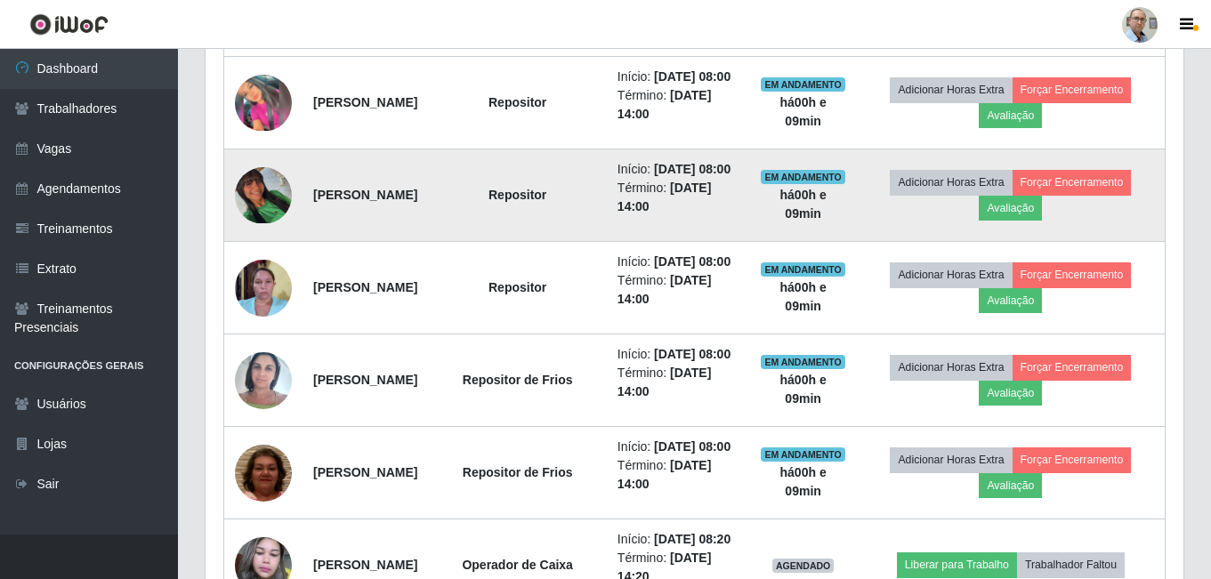
scroll to position [820, 0]
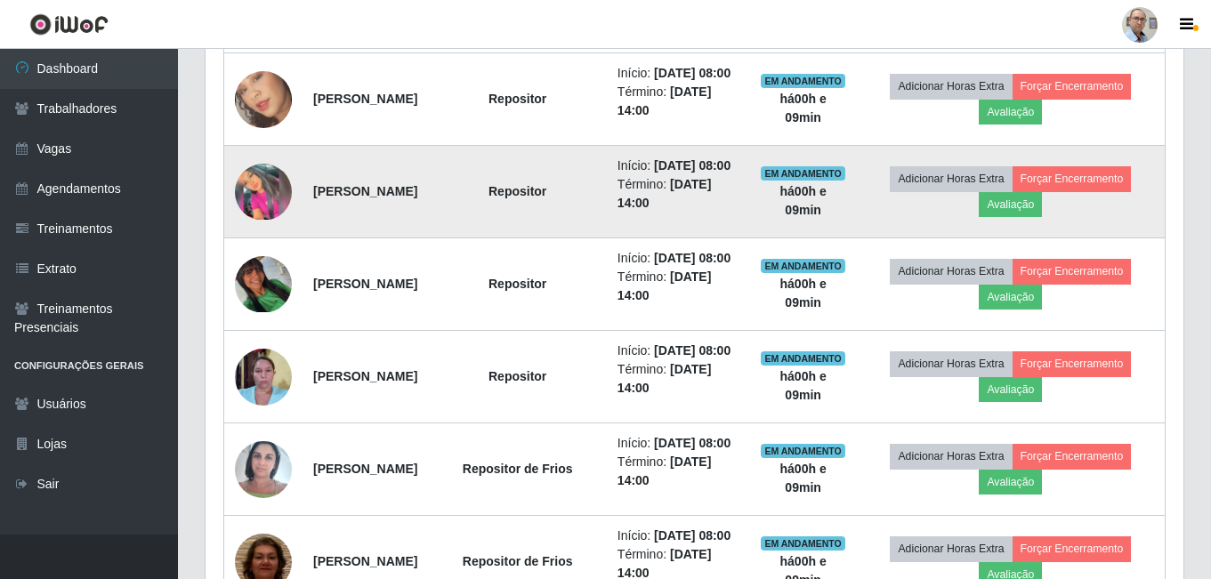
click at [249, 221] on img at bounding box center [263, 192] width 57 height 57
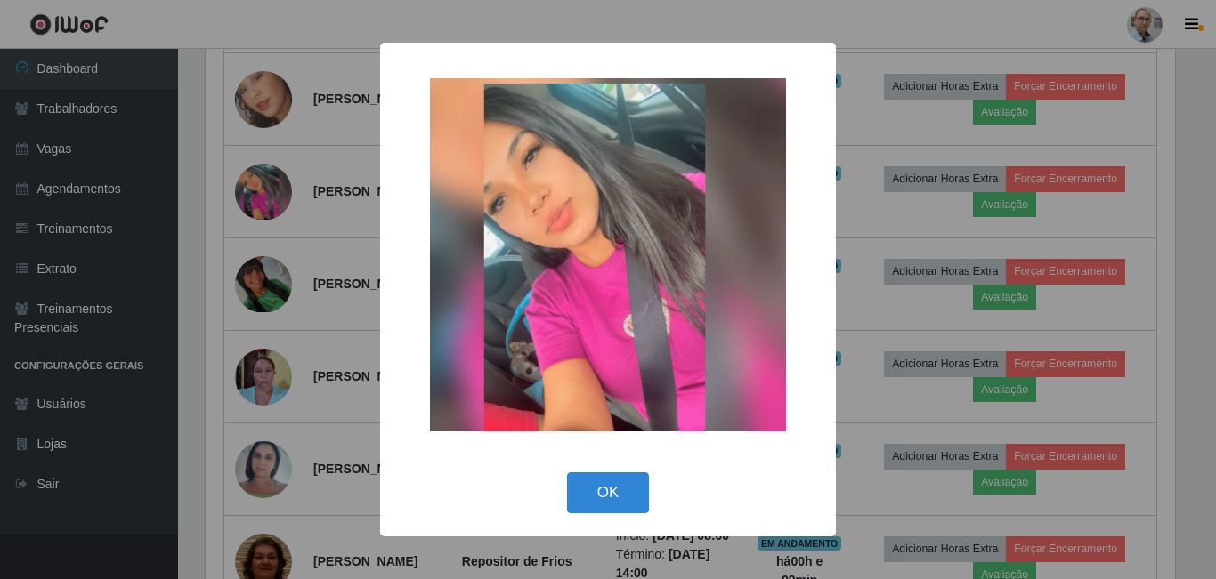
click at [616, 323] on img at bounding box center [608, 254] width 356 height 353
click at [618, 495] on button "OK" at bounding box center [608, 494] width 83 height 42
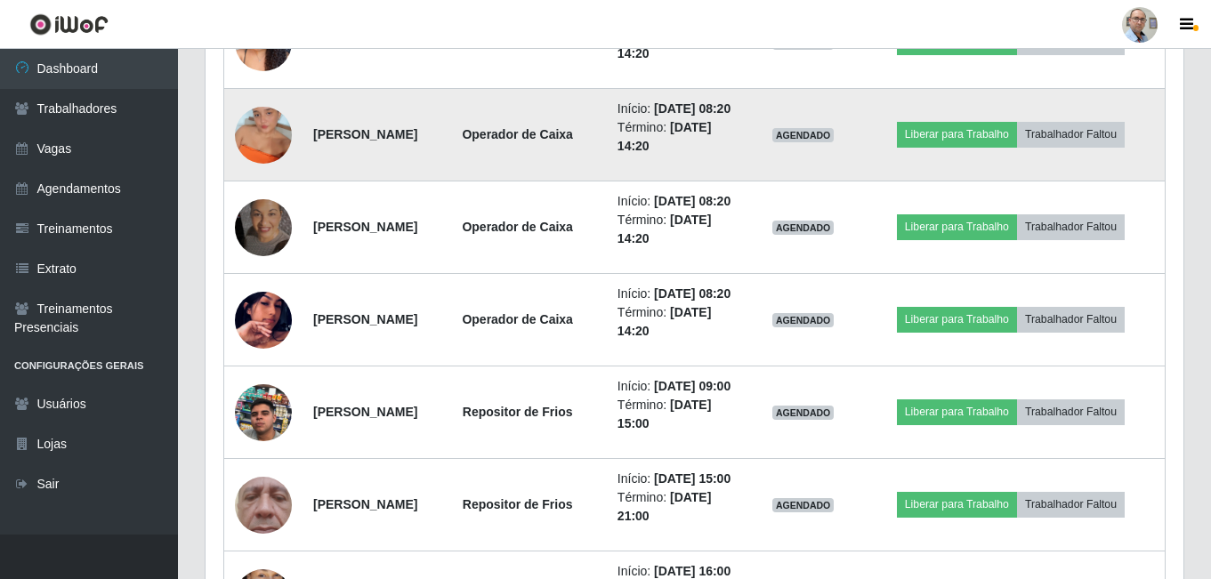
scroll to position [1799, 0]
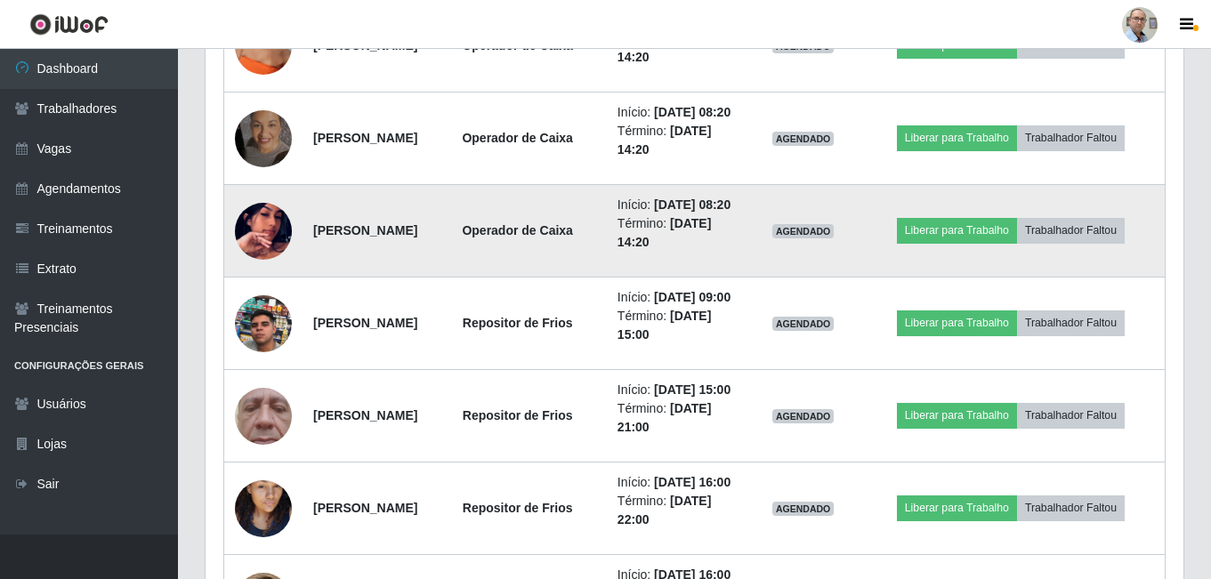
click at [266, 282] on img at bounding box center [263, 231] width 57 height 101
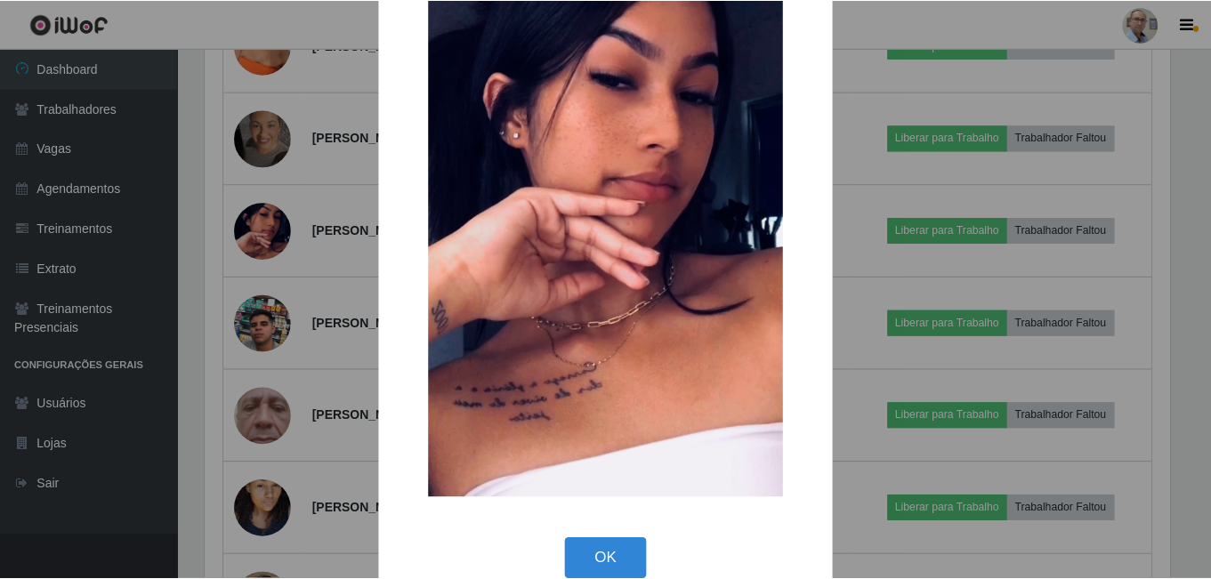
scroll to position [209, 0]
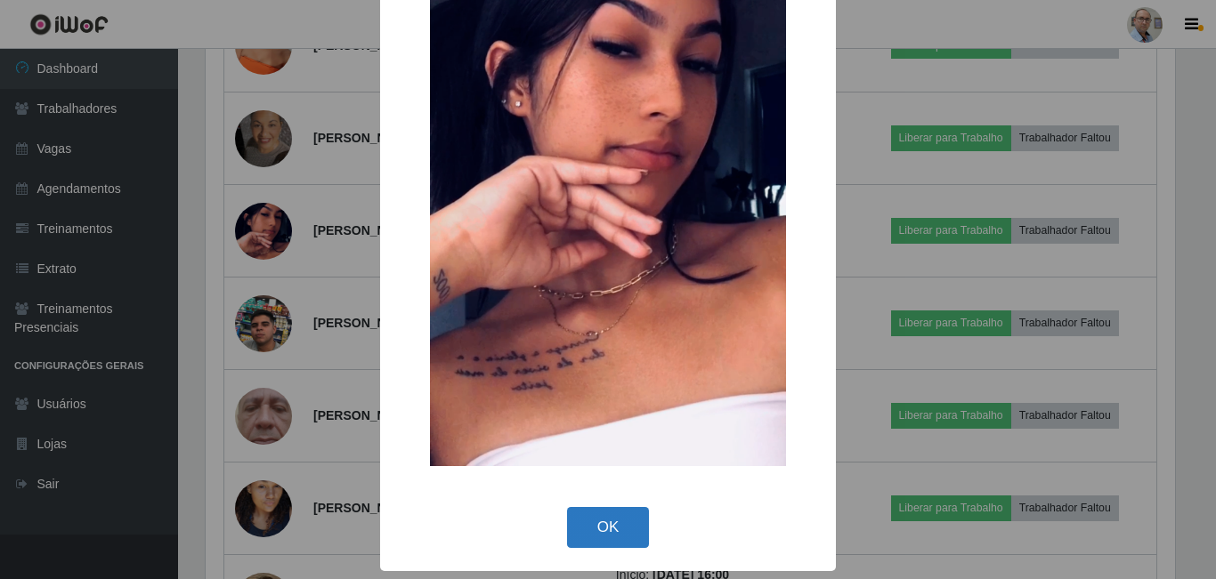
click at [587, 522] on button "OK" at bounding box center [608, 528] width 83 height 42
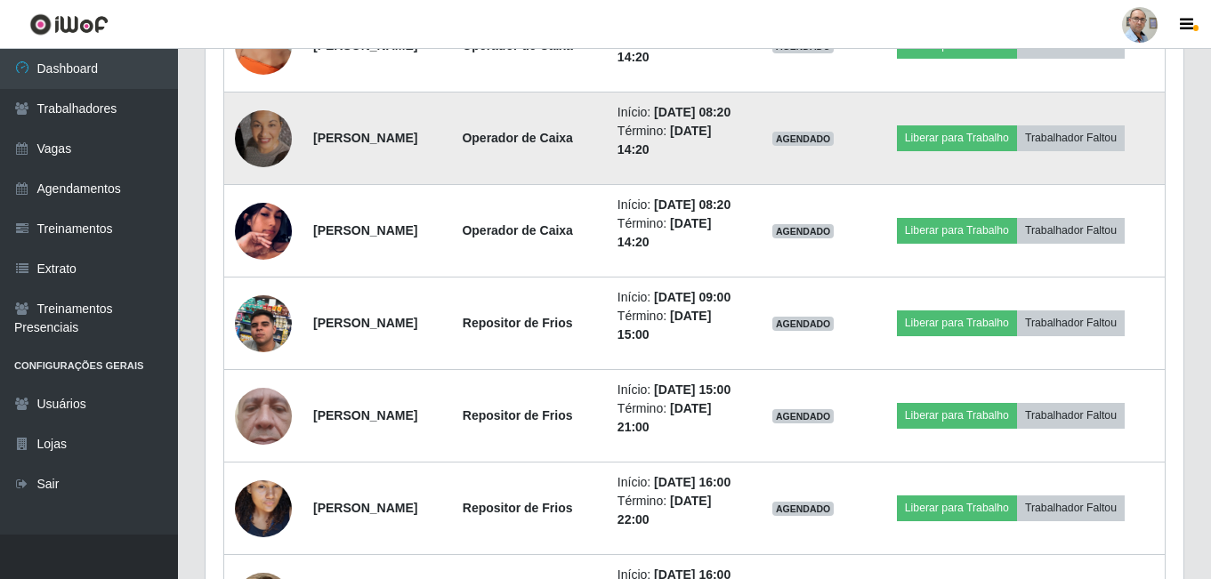
scroll to position [369, 978]
